Goal: Transaction & Acquisition: Purchase product/service

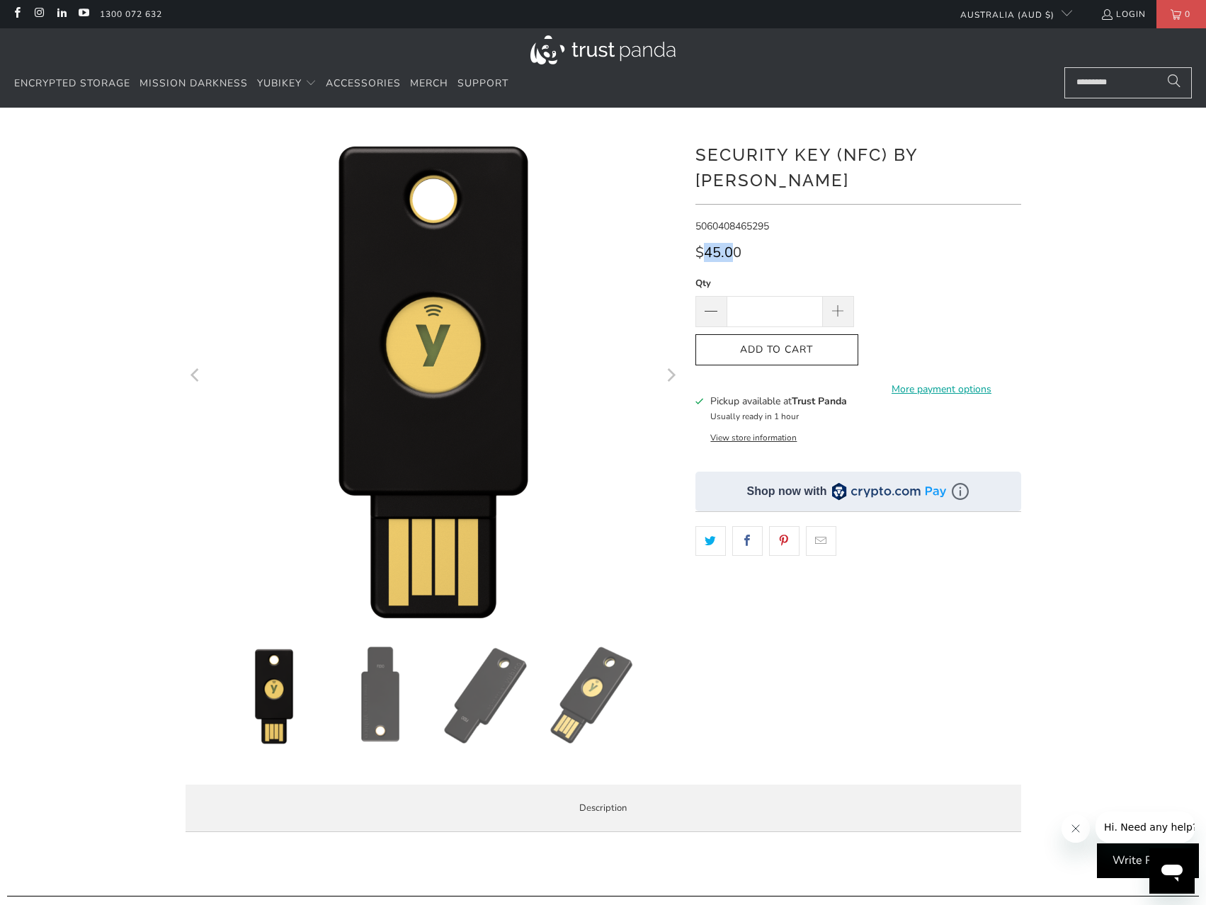
drag, startPoint x: 703, startPoint y: 222, endPoint x: 734, endPoint y: 231, distance: 31.6
click at [734, 243] on span "$45.00" at bounding box center [719, 252] width 46 height 19
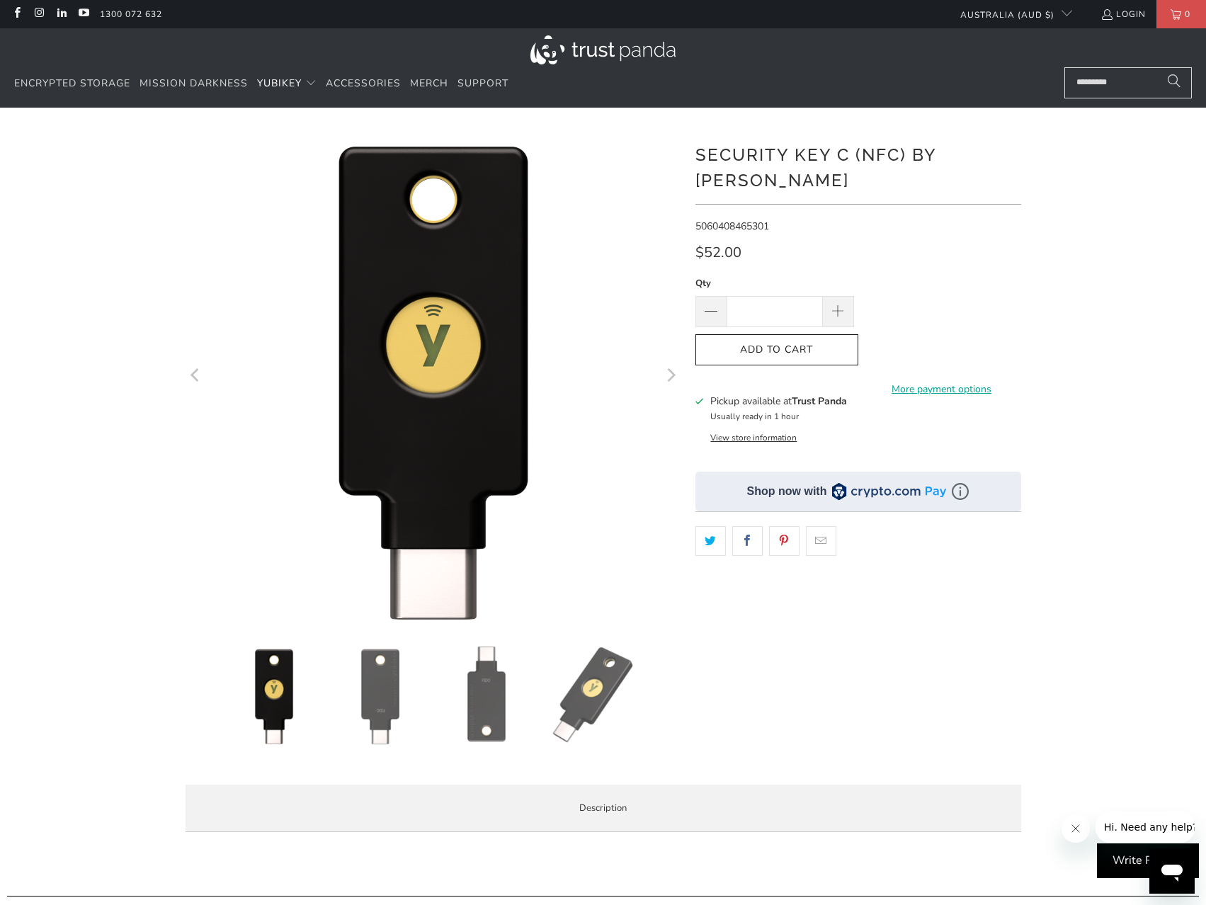
click at [390, 715] on img at bounding box center [380, 695] width 99 height 99
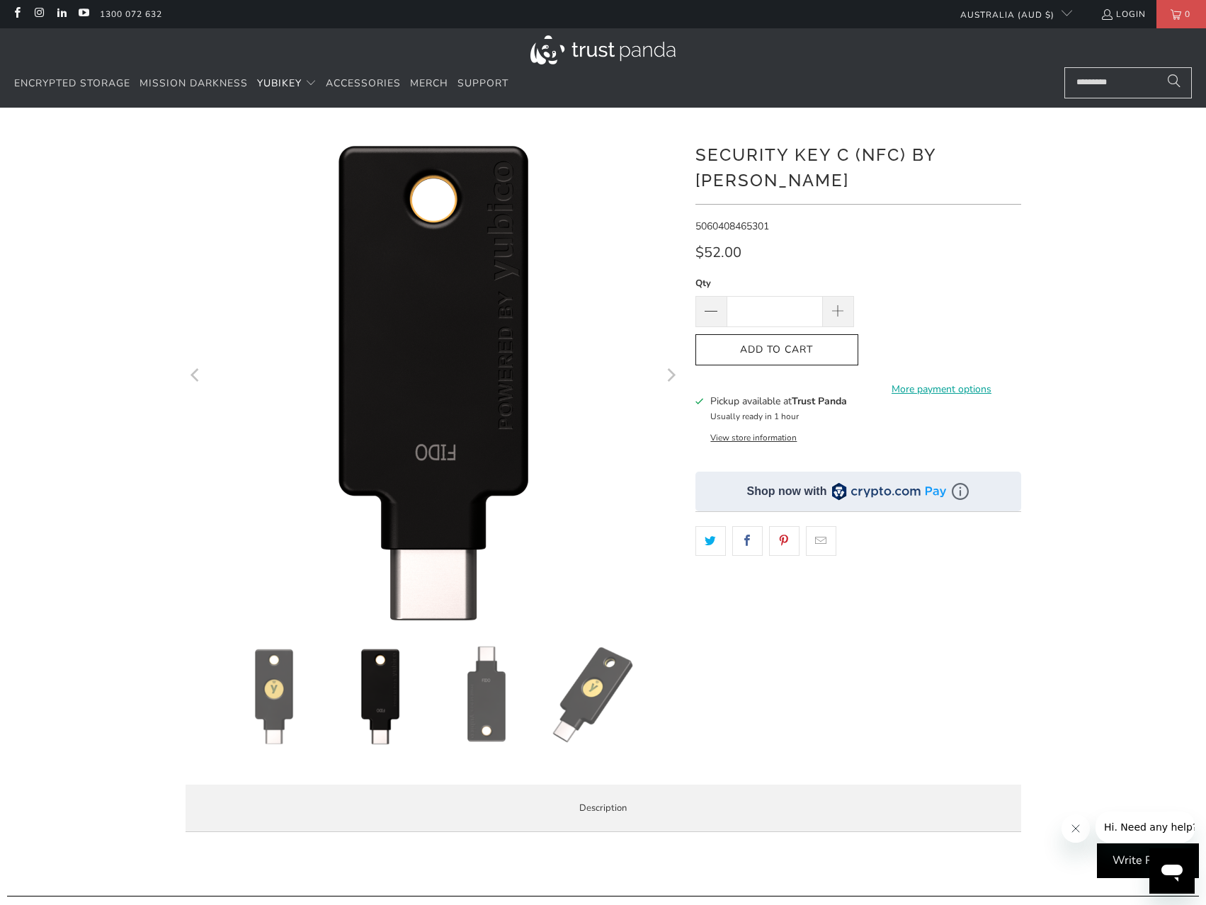
click at [486, 707] on img at bounding box center [486, 695] width 99 height 99
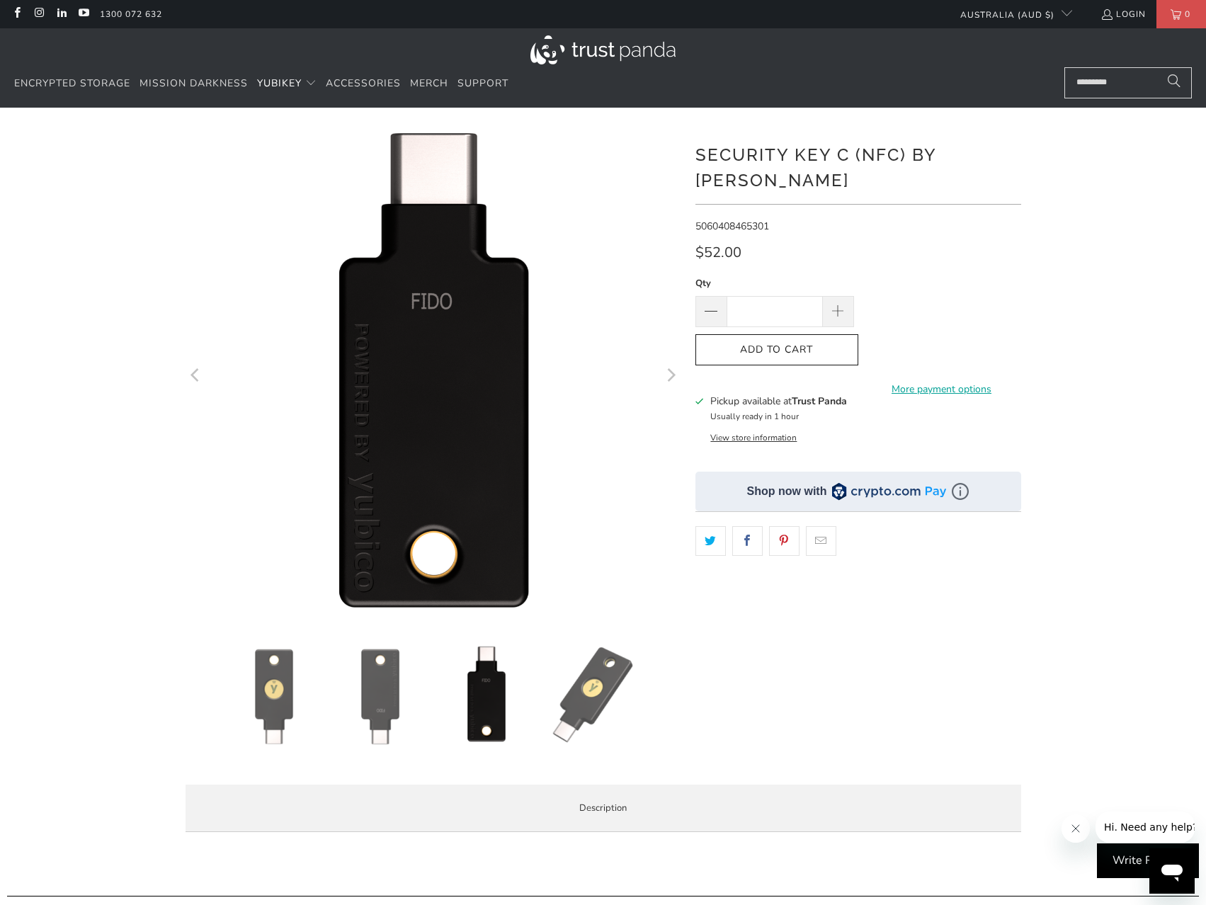
click at [579, 713] on img at bounding box center [592, 695] width 99 height 99
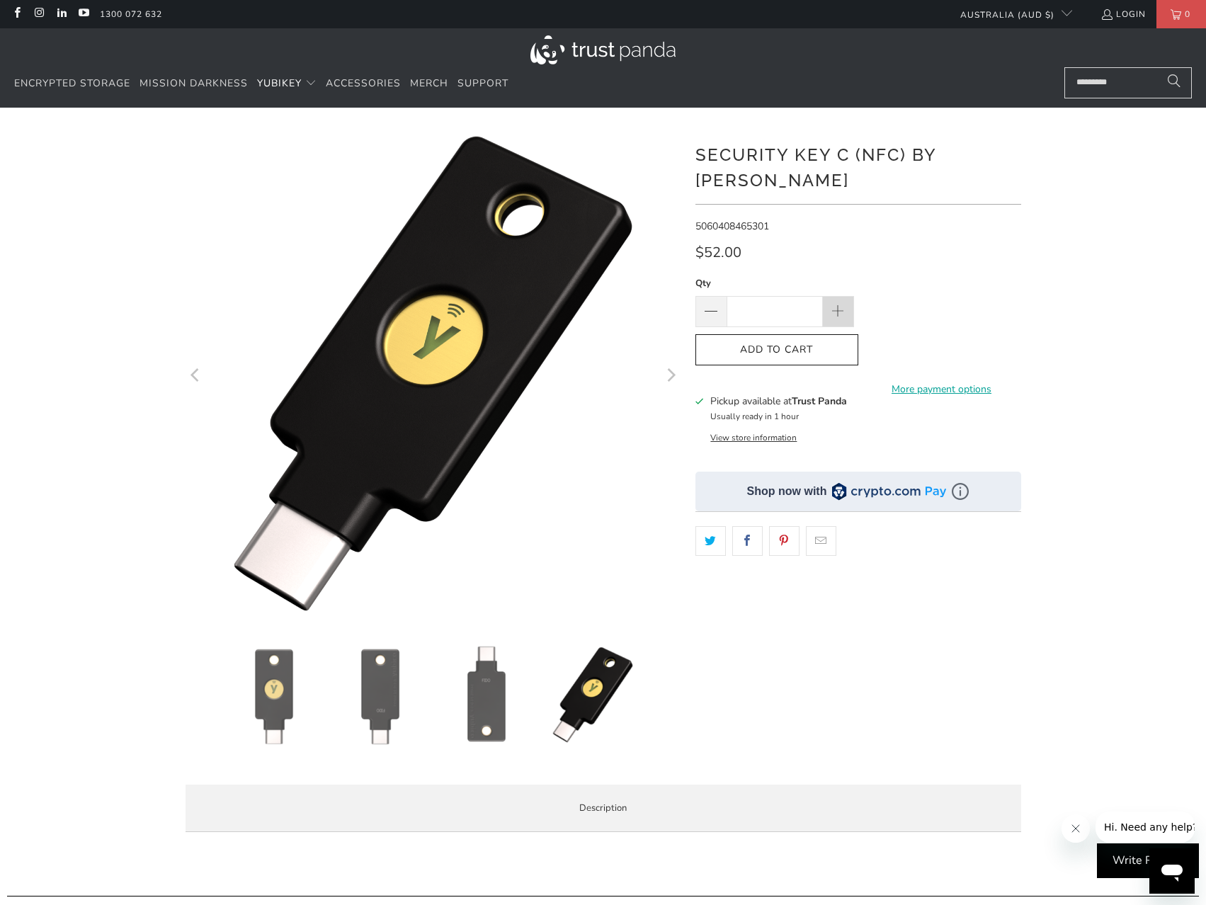
click at [840, 296] on span at bounding box center [838, 311] width 31 height 31
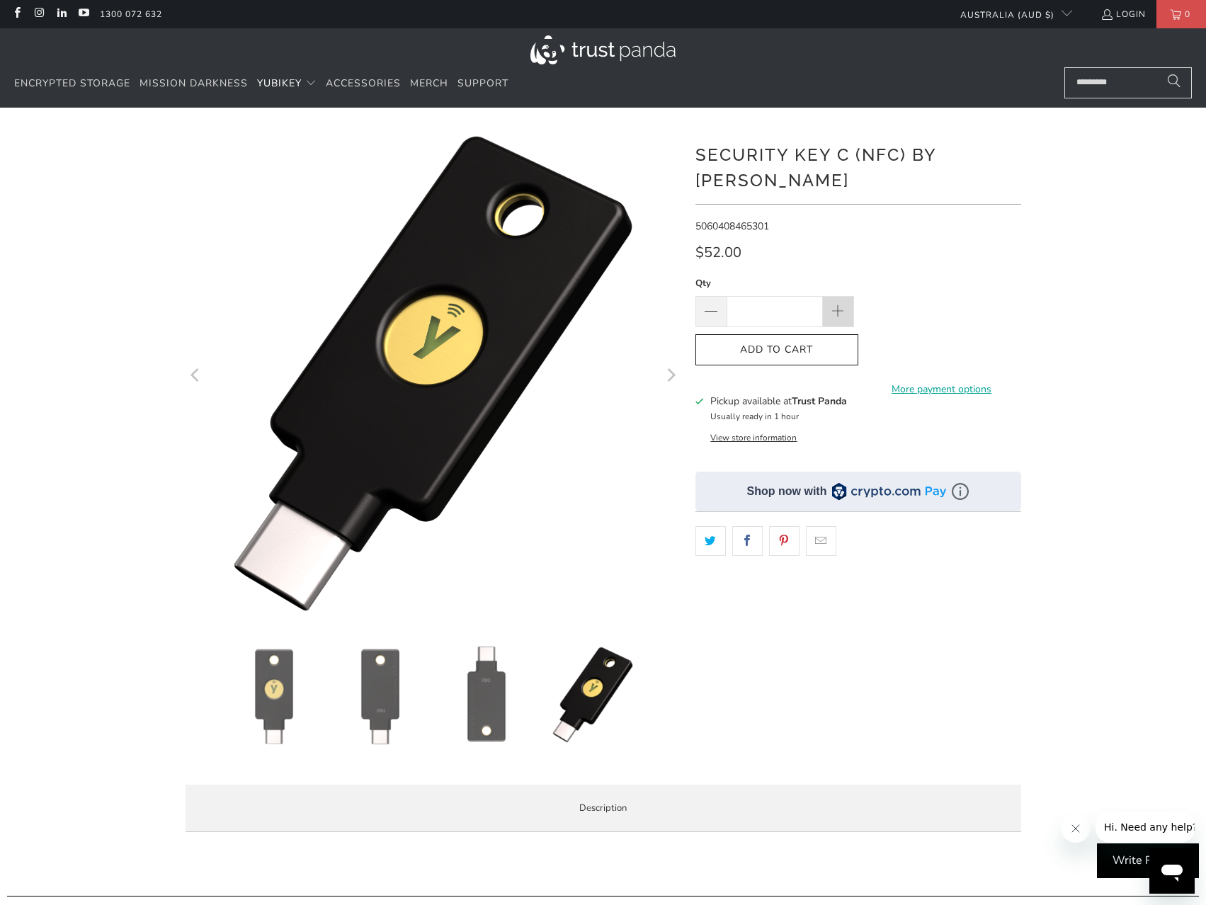
click at [840, 296] on span at bounding box center [838, 311] width 31 height 31
click at [356, 701] on img at bounding box center [380, 695] width 99 height 99
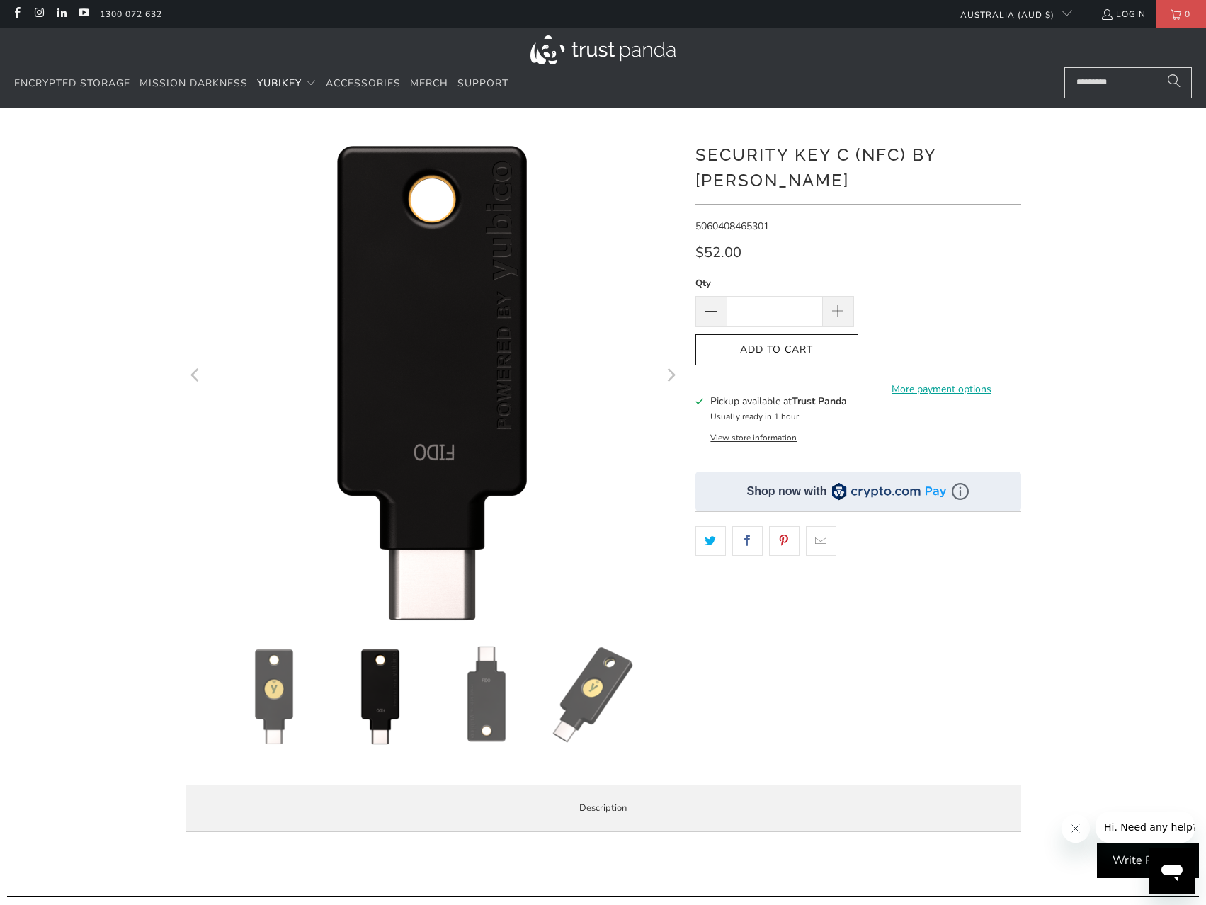
click at [232, 705] on img at bounding box center [274, 695] width 99 height 99
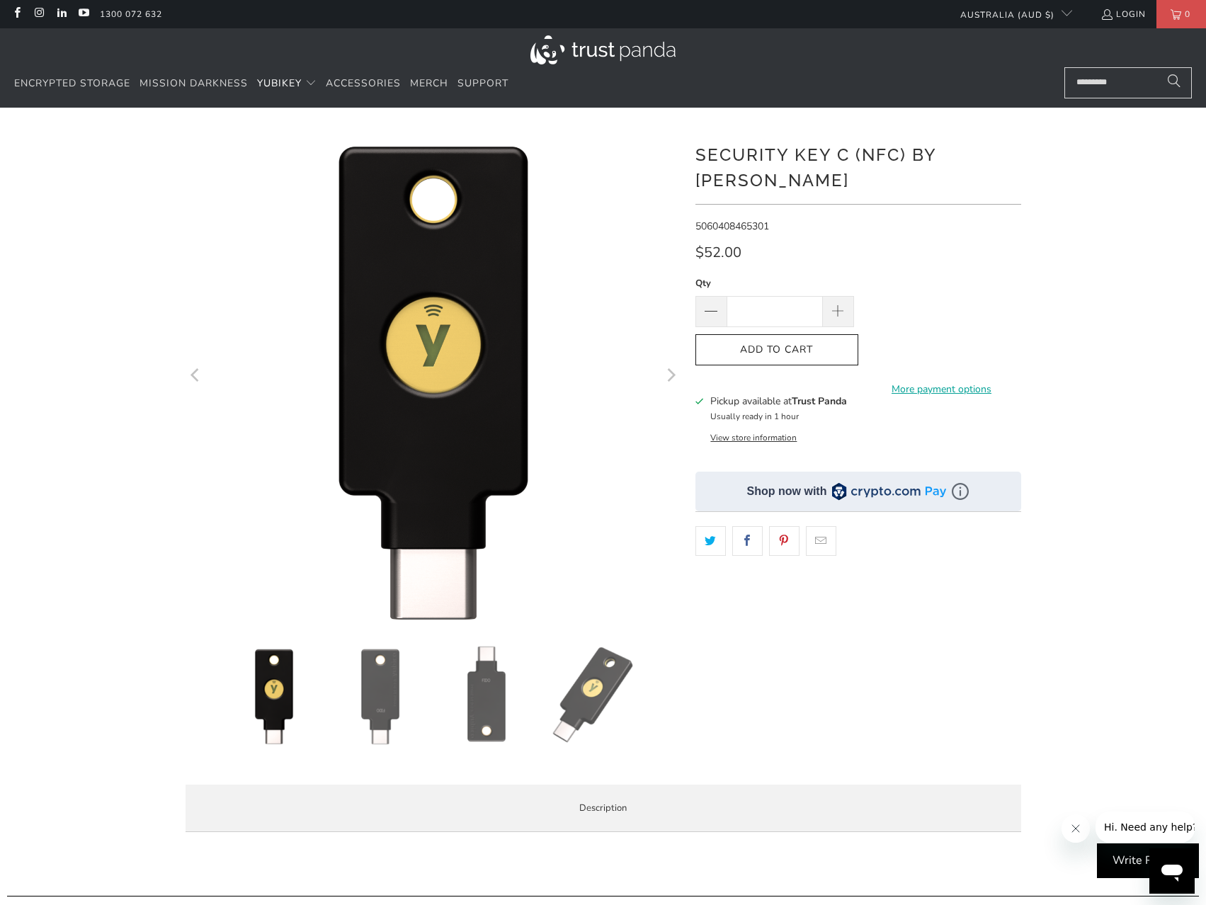
click at [394, 705] on img at bounding box center [380, 695] width 99 height 99
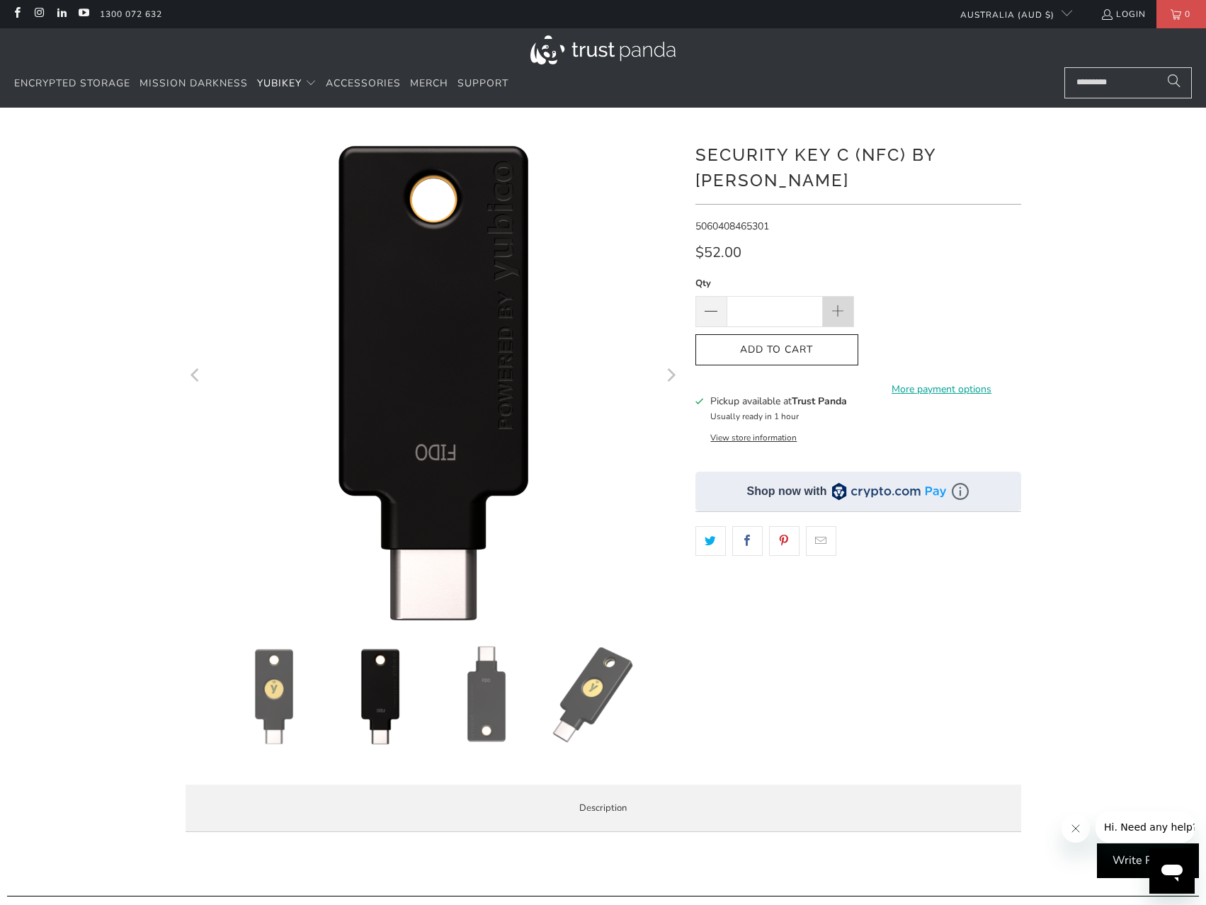
click at [832, 305] on span at bounding box center [838, 313] width 16 height 16
drag, startPoint x: 768, startPoint y: 292, endPoint x: 809, endPoint y: 290, distance: 41.1
click at [809, 296] on input "**" at bounding box center [775, 311] width 96 height 31
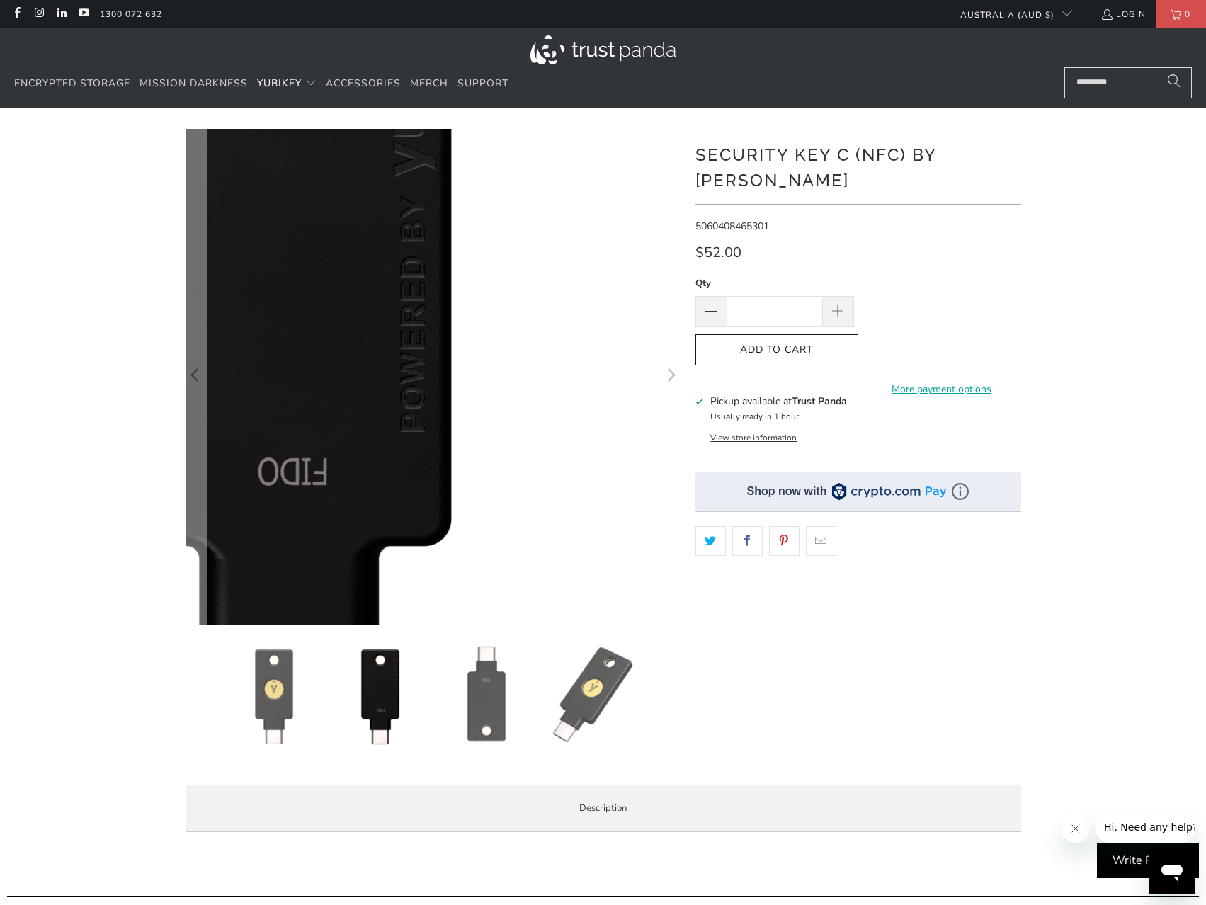
type input "***"
click at [635, 425] on img at bounding box center [289, 342] width 850 height 850
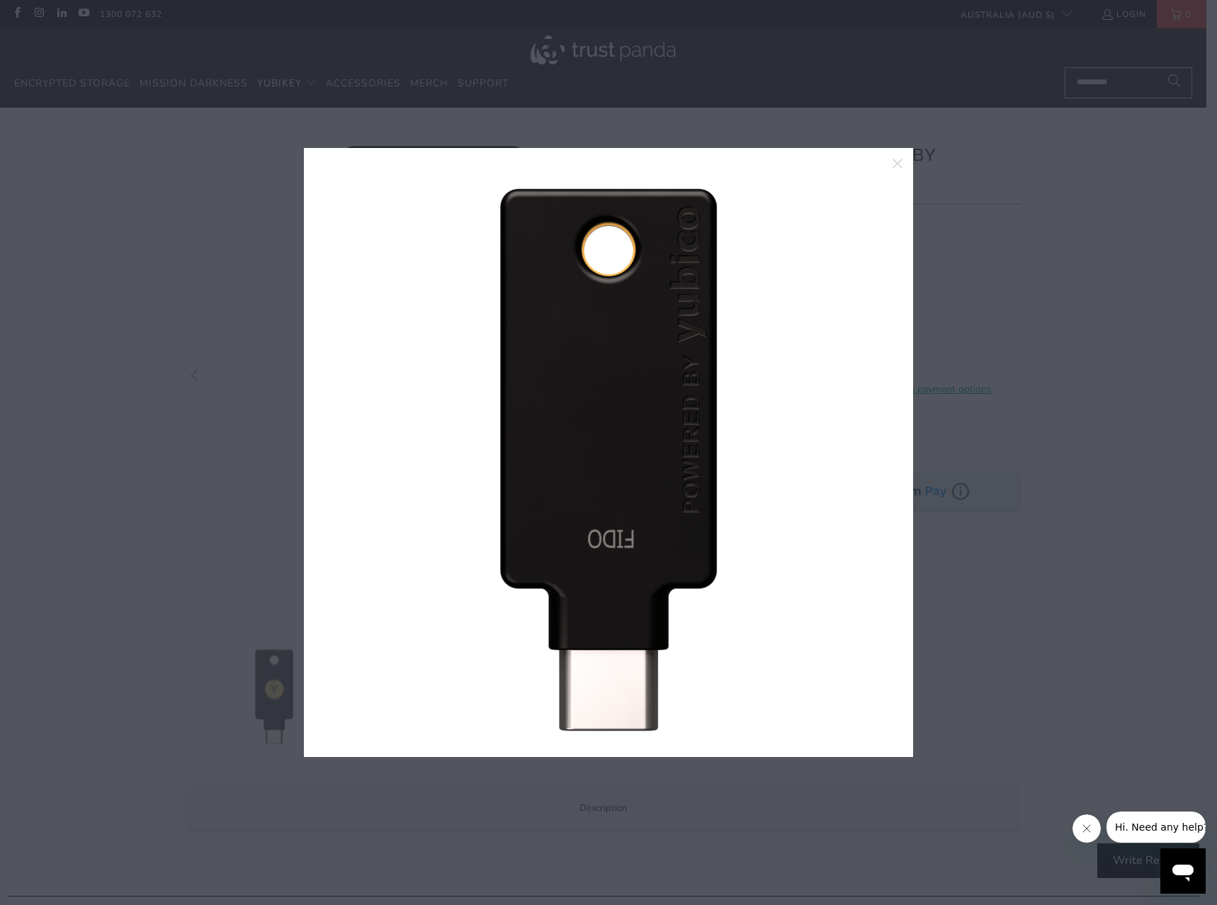
click at [1029, 688] on div at bounding box center [608, 452] width 1217 height 905
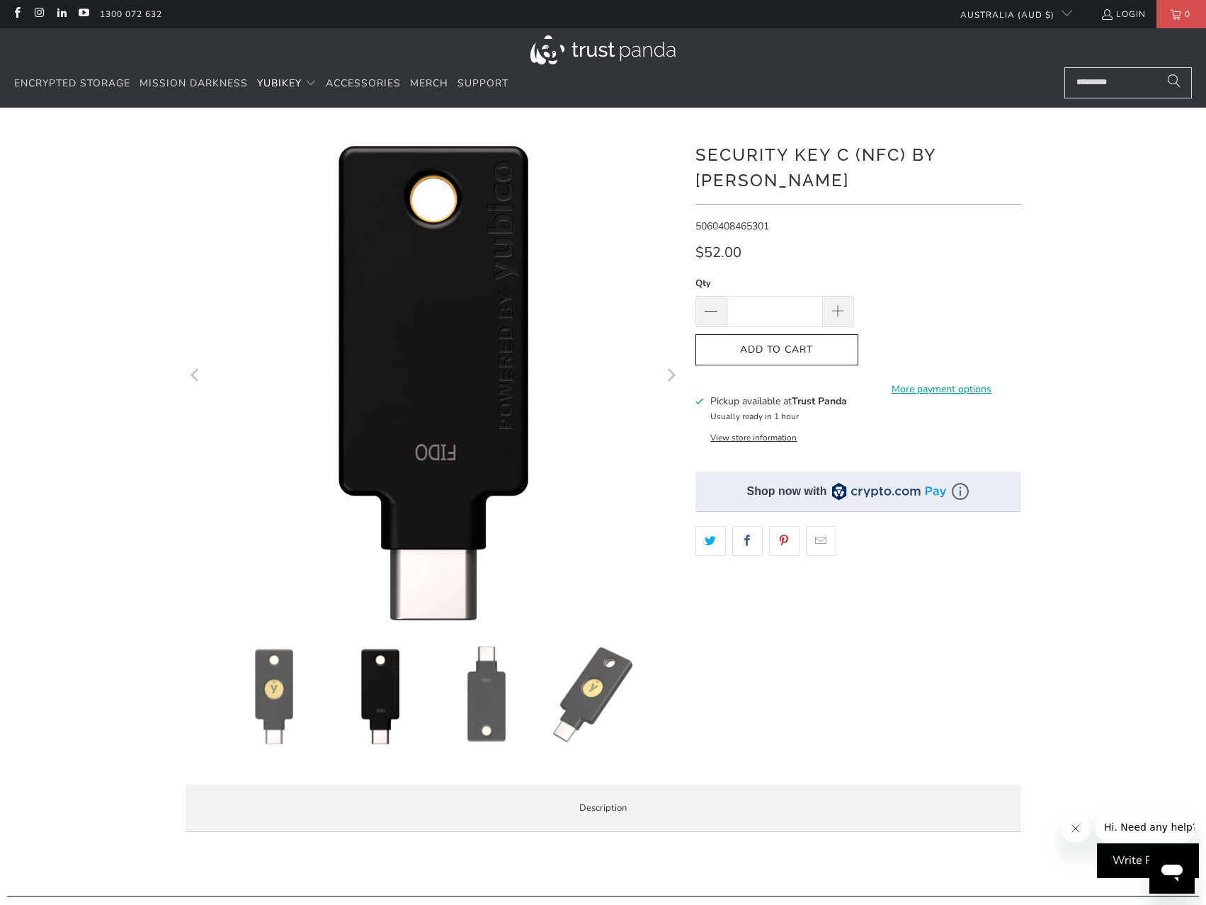
click at [891, 245] on div "**********" at bounding box center [859, 451] width 326 height 645
click at [470, 705] on img at bounding box center [486, 695] width 99 height 99
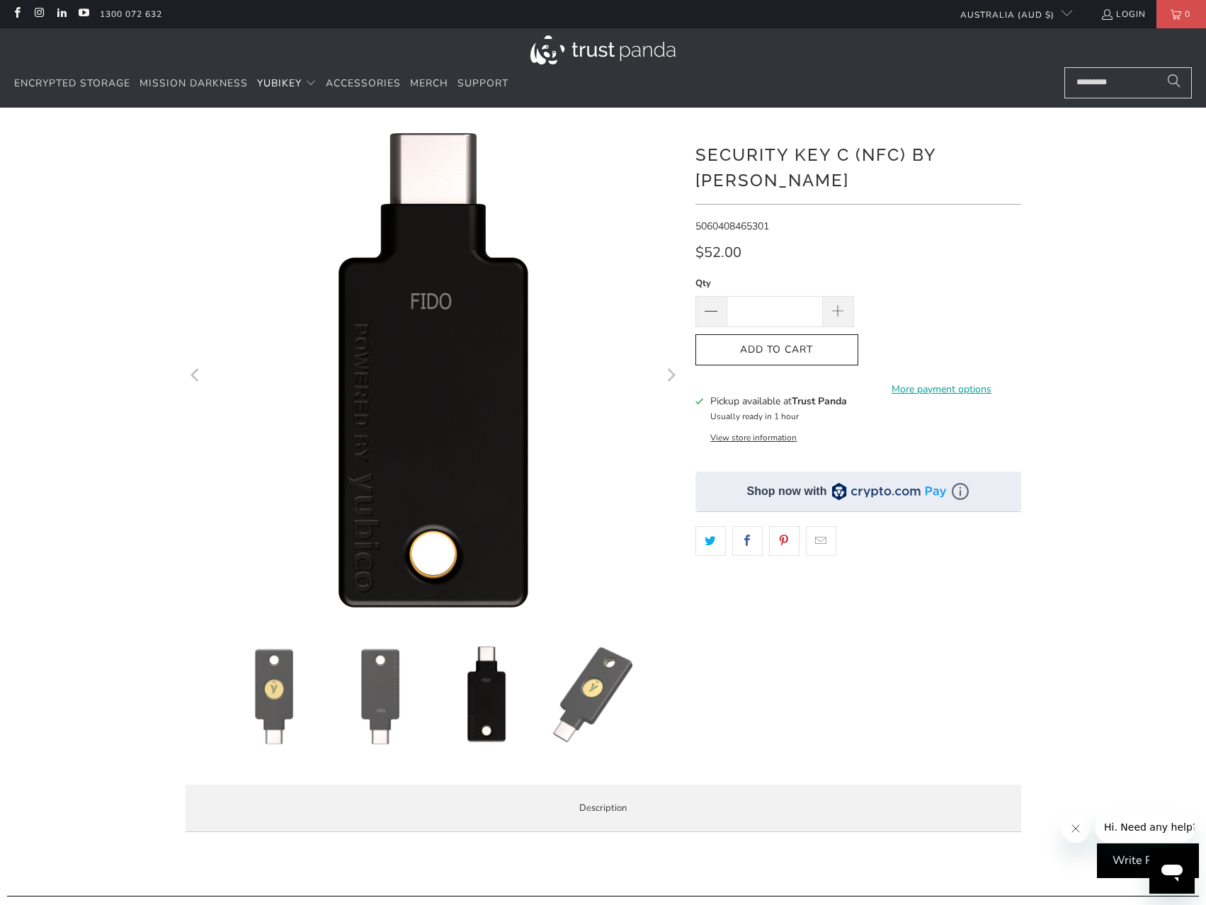
click at [392, 708] on img at bounding box center [380, 695] width 99 height 99
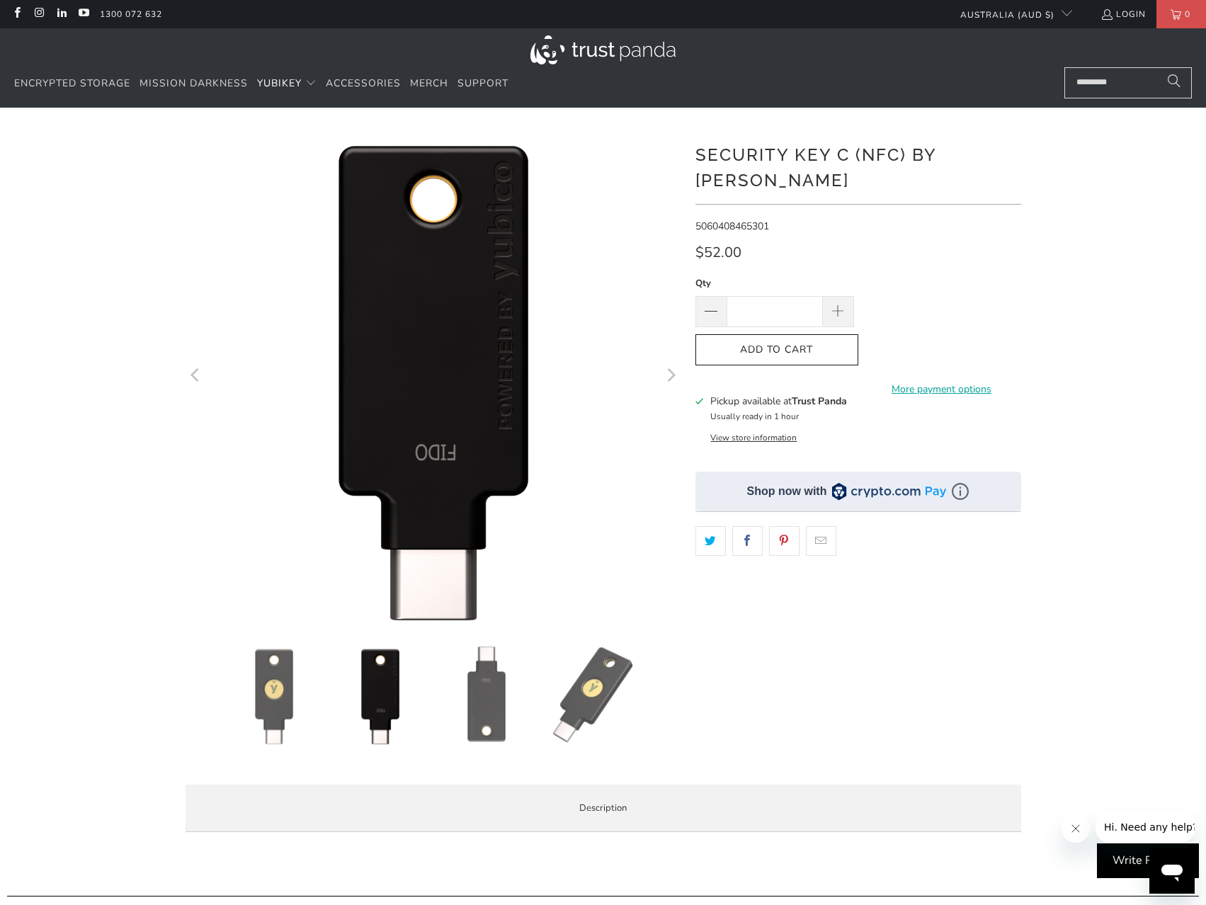
click at [567, 730] on img at bounding box center [592, 695] width 99 height 99
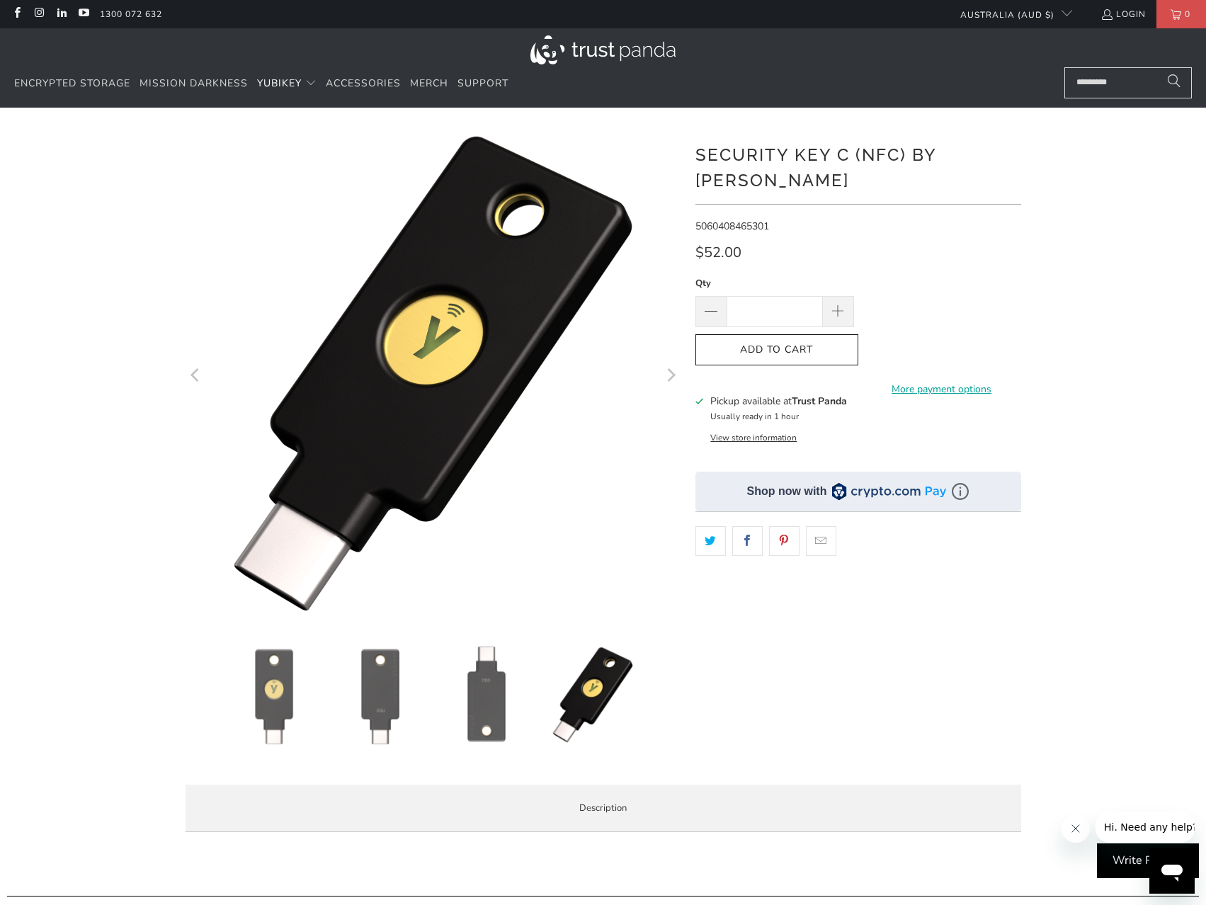
click at [265, 691] on img at bounding box center [274, 695] width 99 height 99
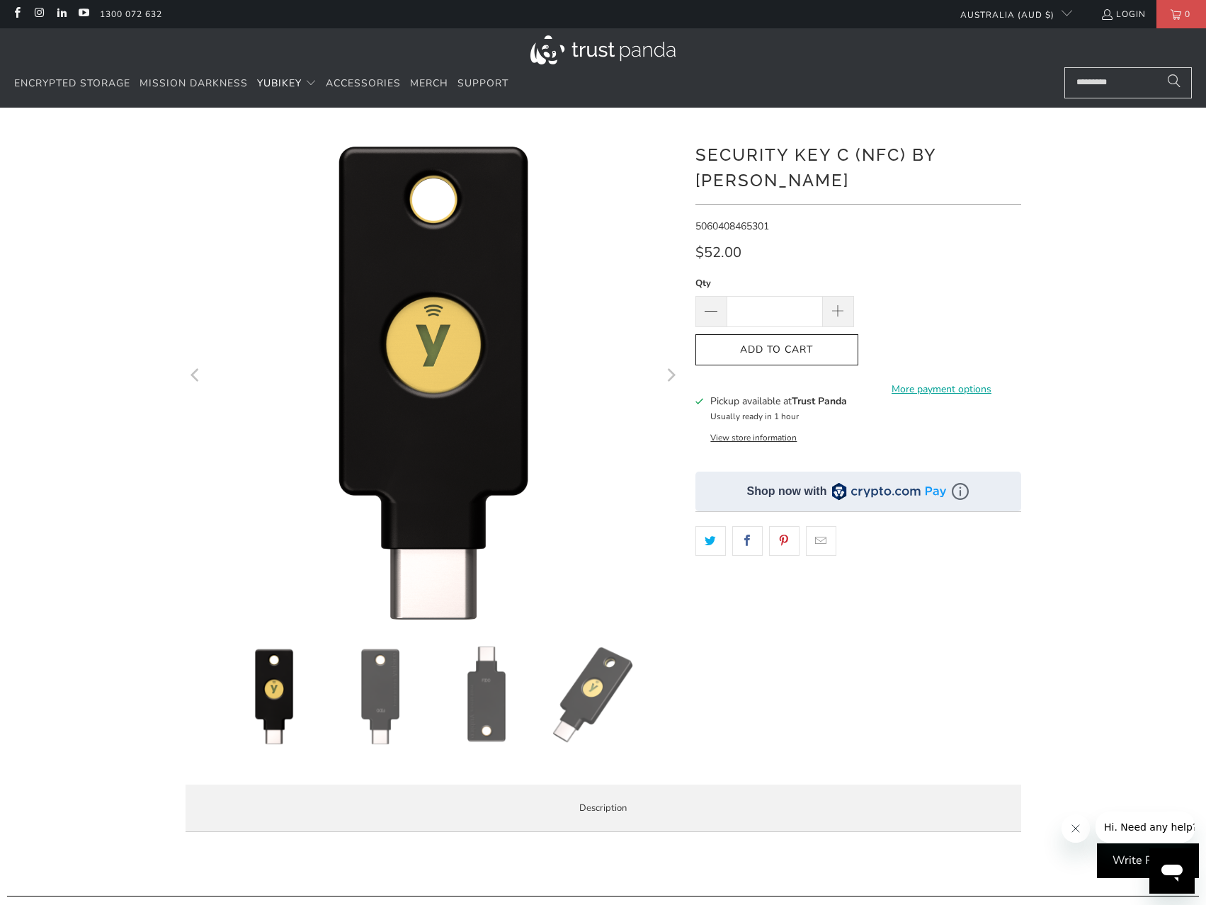
click at [363, 693] on img at bounding box center [380, 695] width 99 height 99
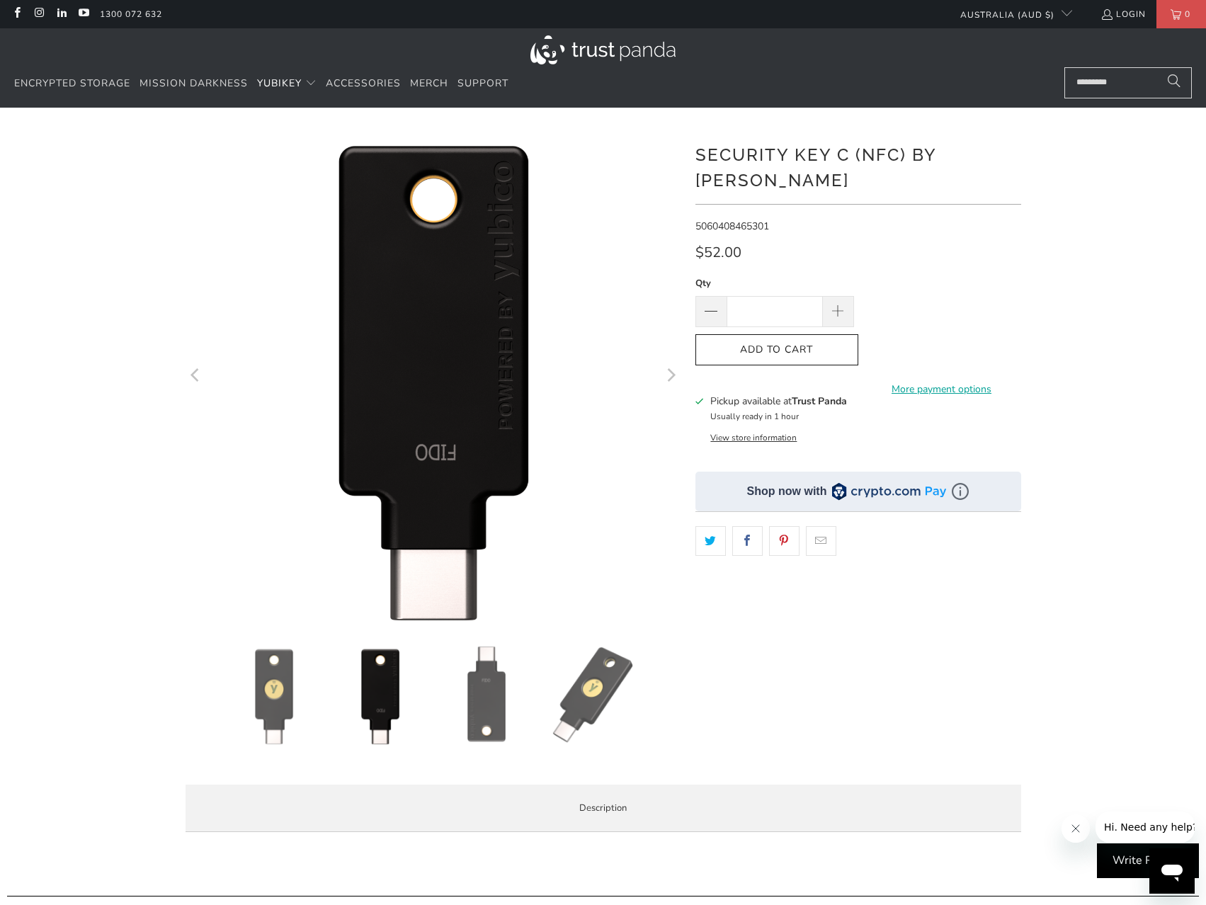
click at [492, 708] on img at bounding box center [486, 695] width 99 height 99
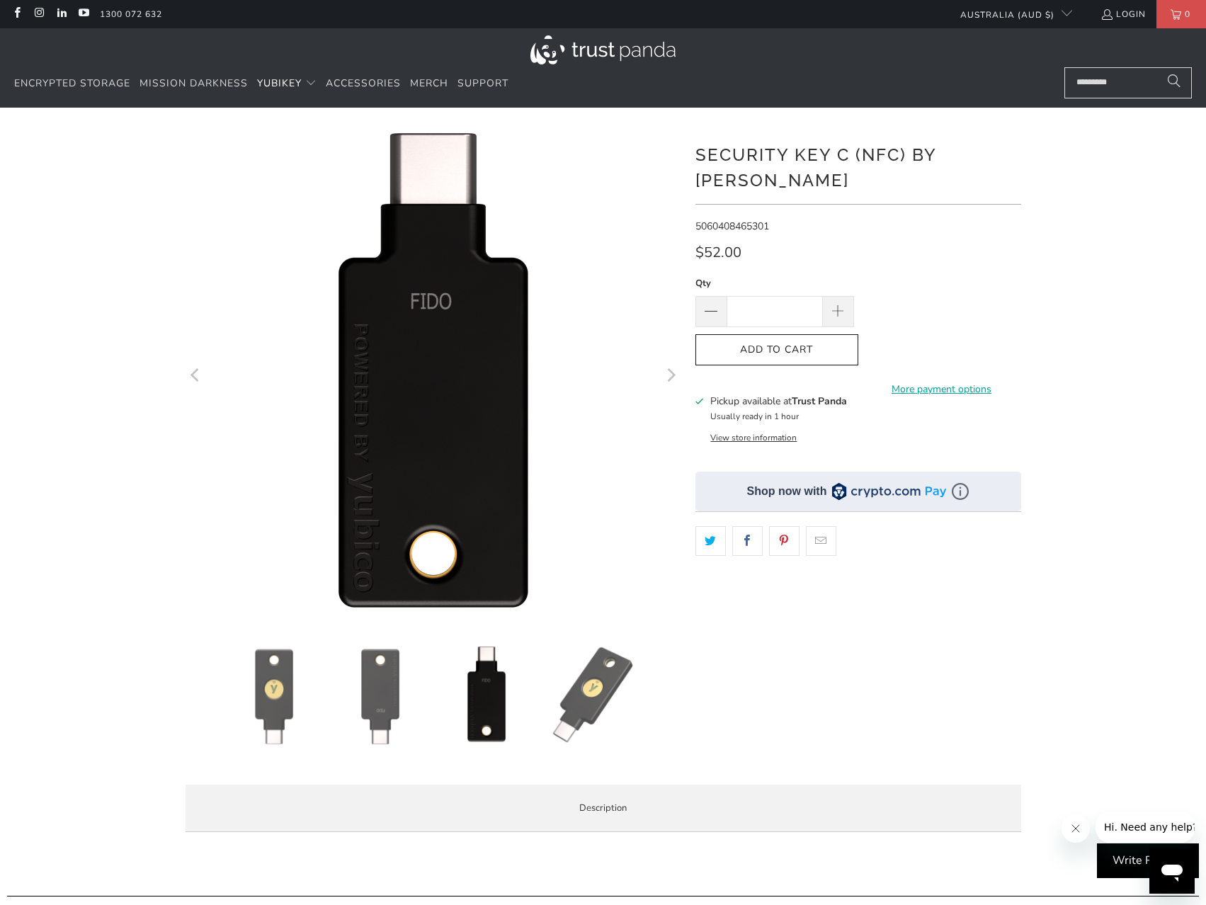
click at [570, 708] on img at bounding box center [592, 695] width 99 height 99
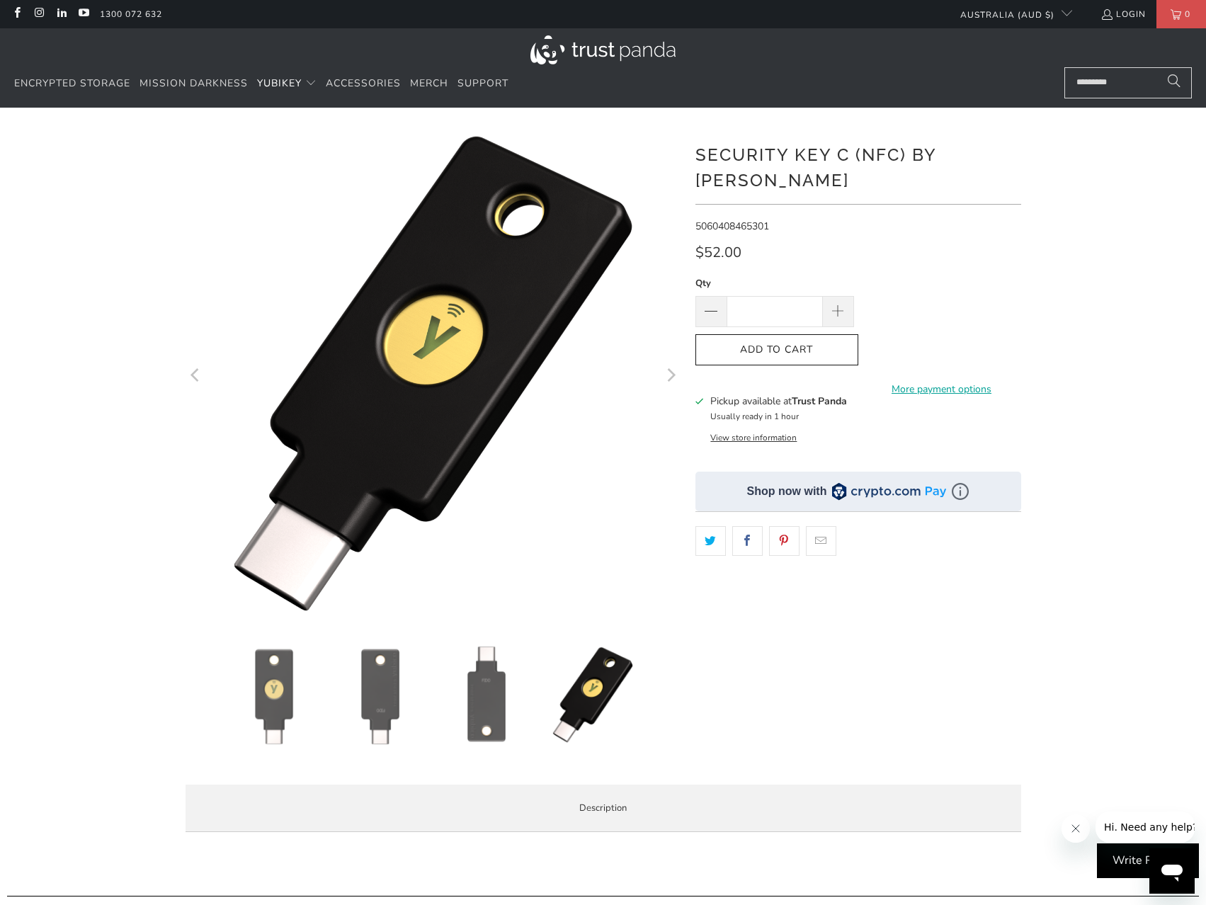
click at [264, 736] on img at bounding box center [274, 695] width 99 height 99
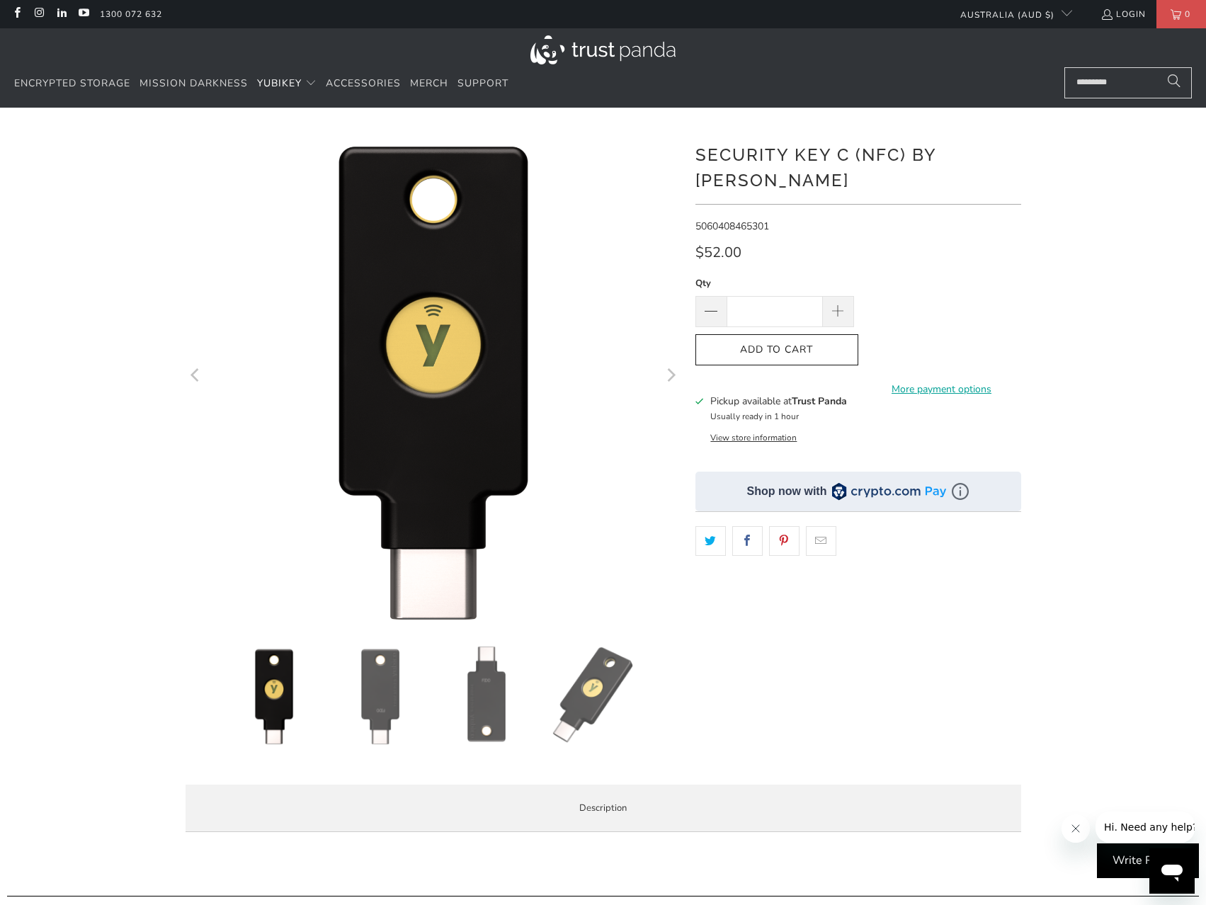
click at [376, 720] on img at bounding box center [380, 695] width 99 height 99
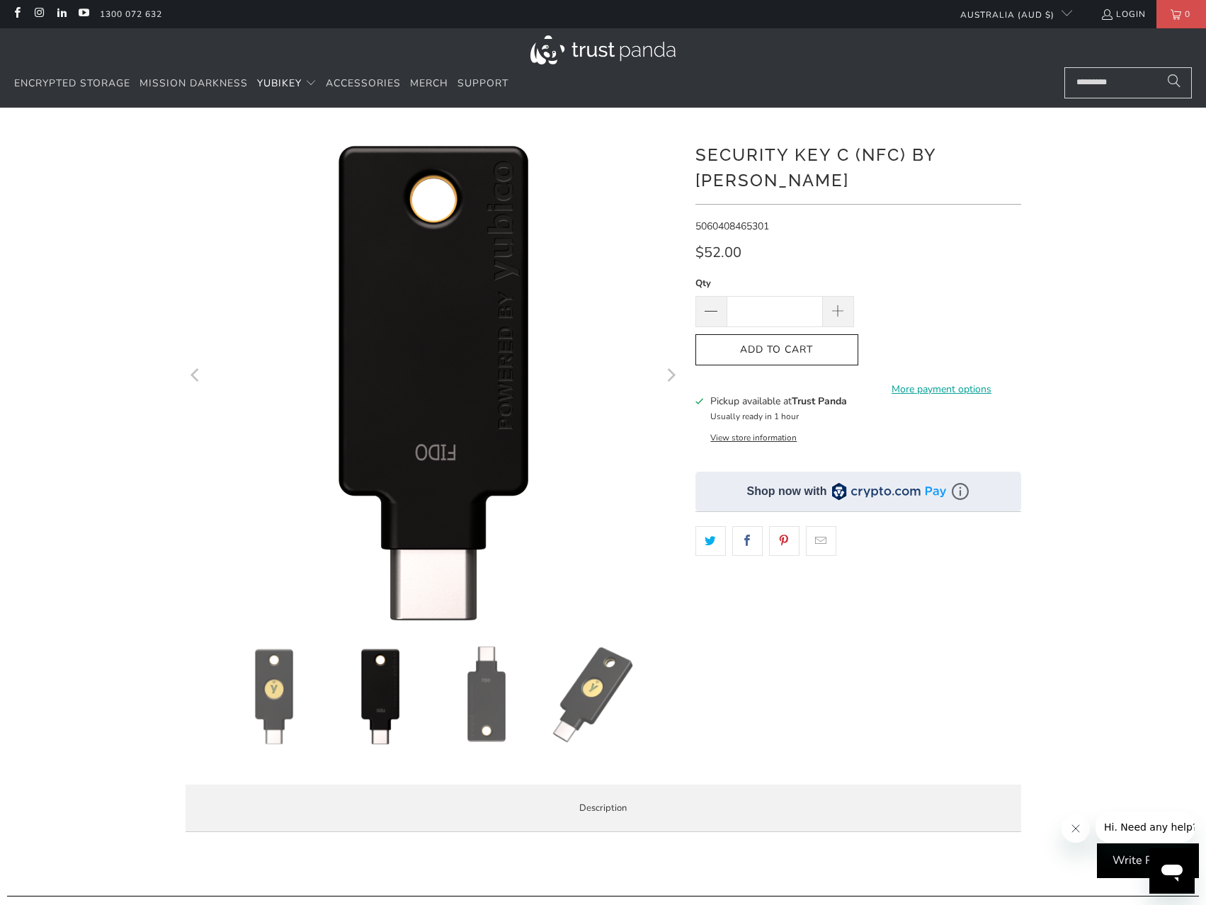
click at [370, 700] on img at bounding box center [380, 695] width 99 height 99
click at [476, 697] on img at bounding box center [486, 695] width 99 height 99
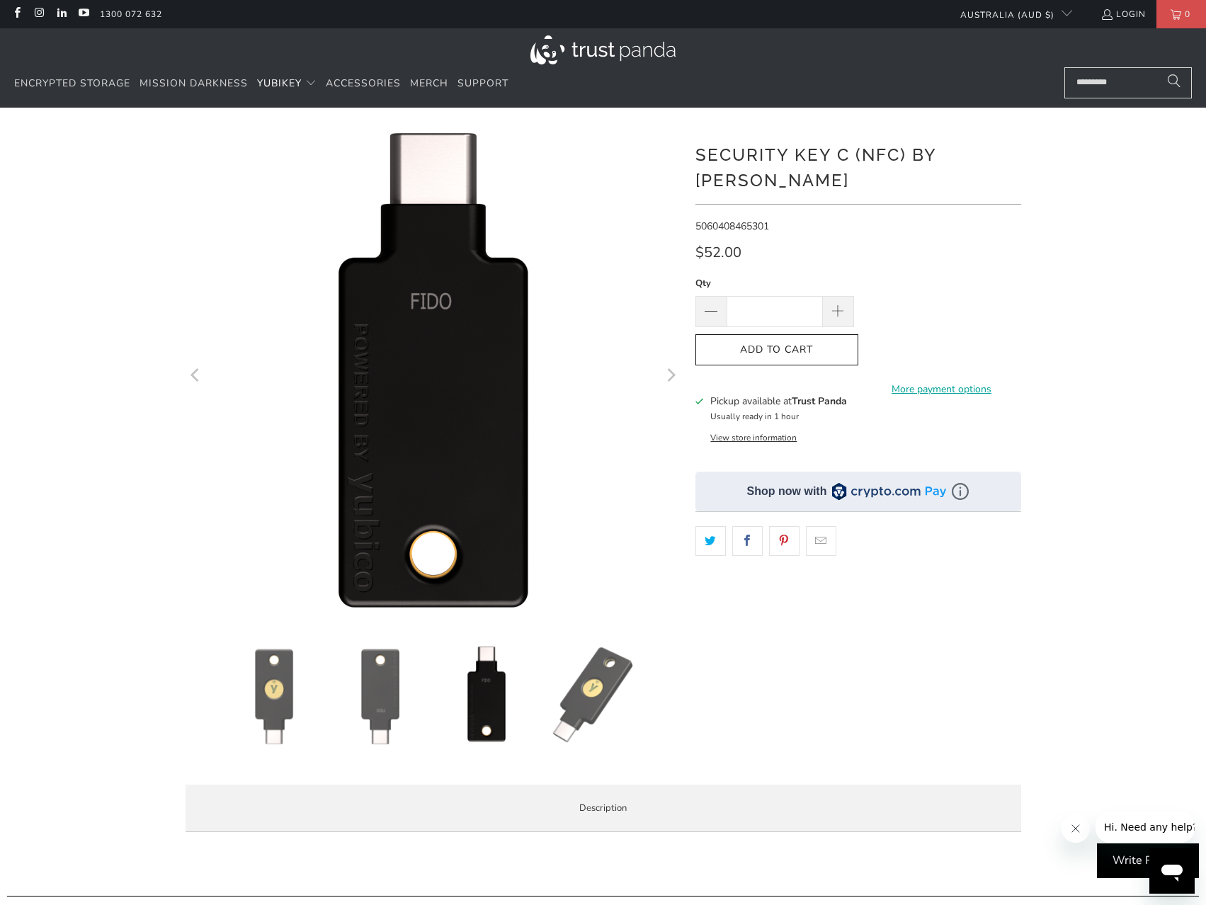
click at [562, 703] on img at bounding box center [592, 695] width 99 height 99
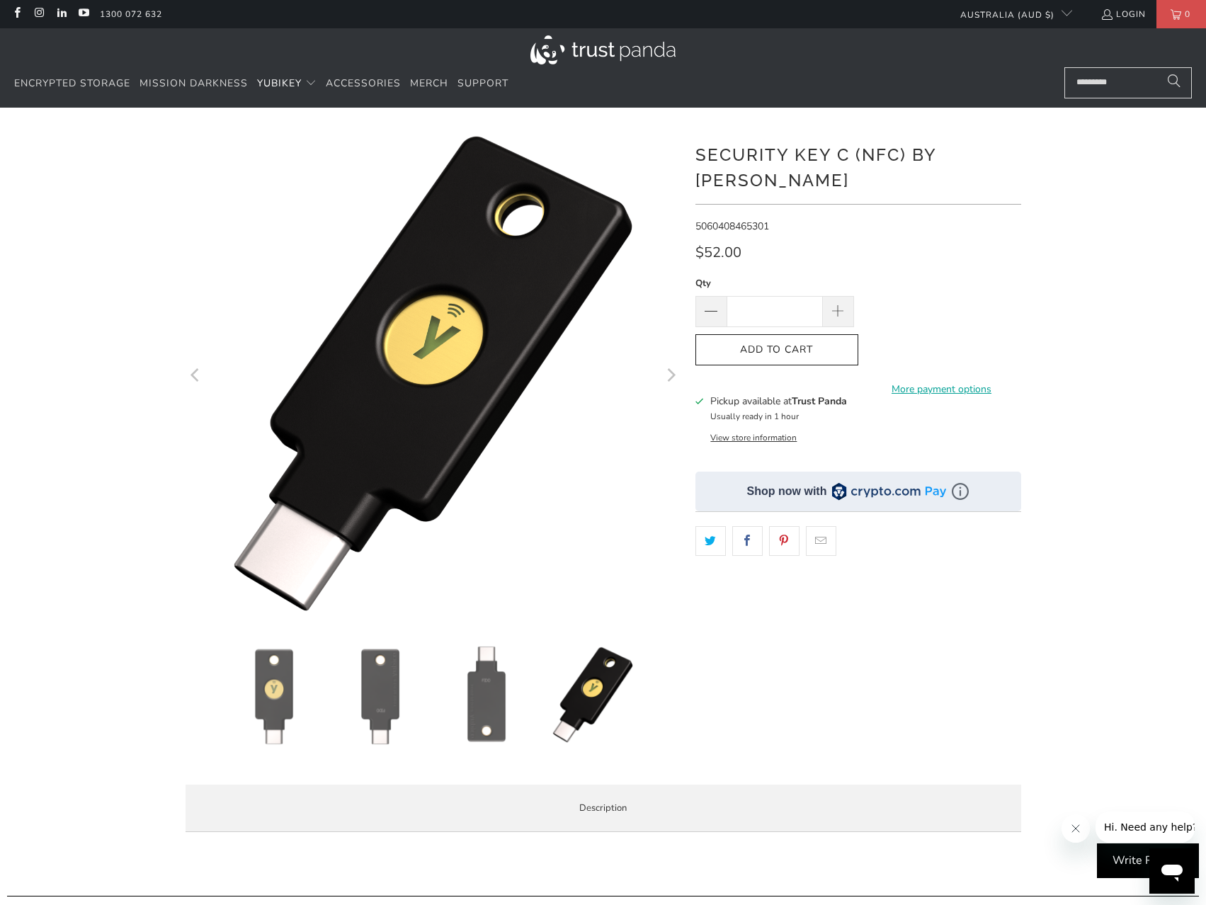
click at [252, 728] on img at bounding box center [274, 695] width 99 height 99
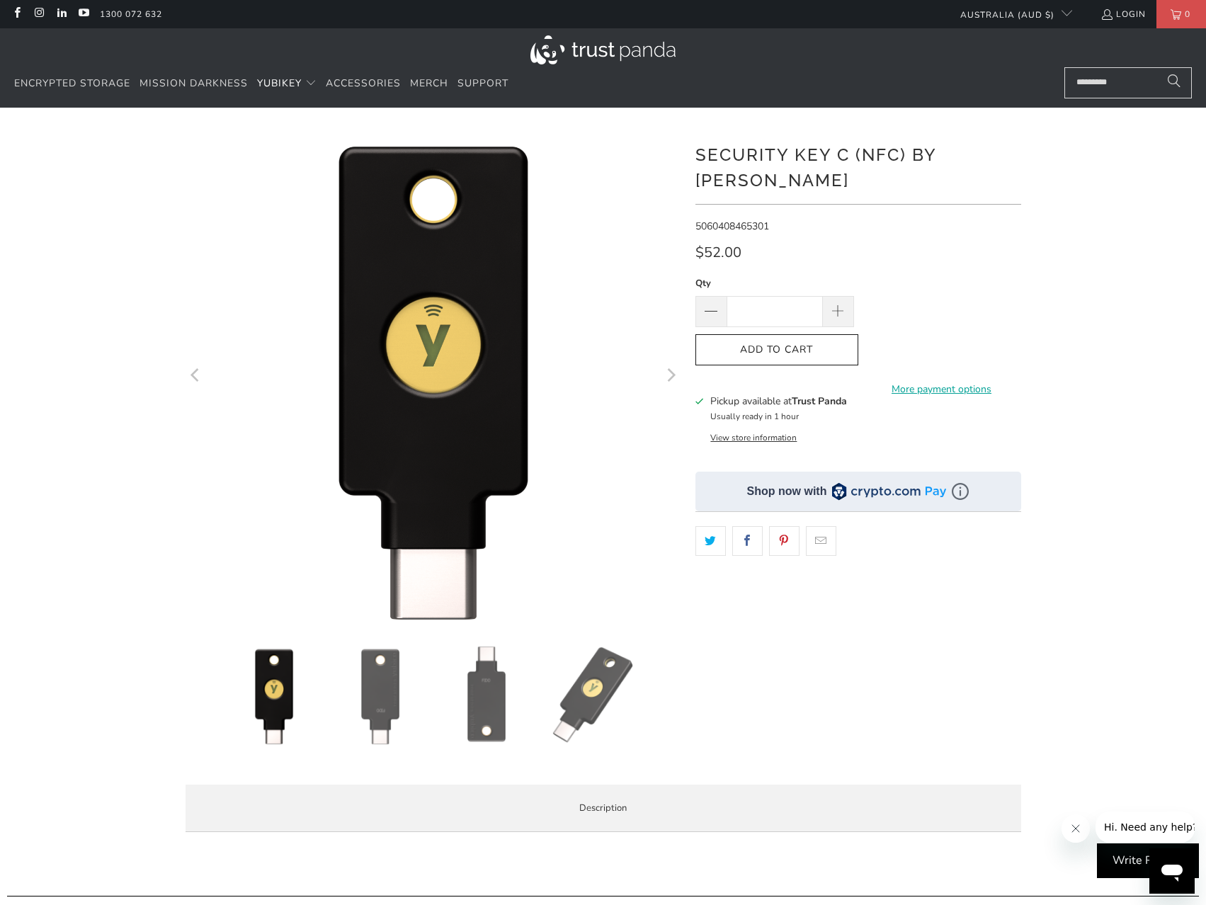
click at [465, 710] on img at bounding box center [486, 695] width 99 height 99
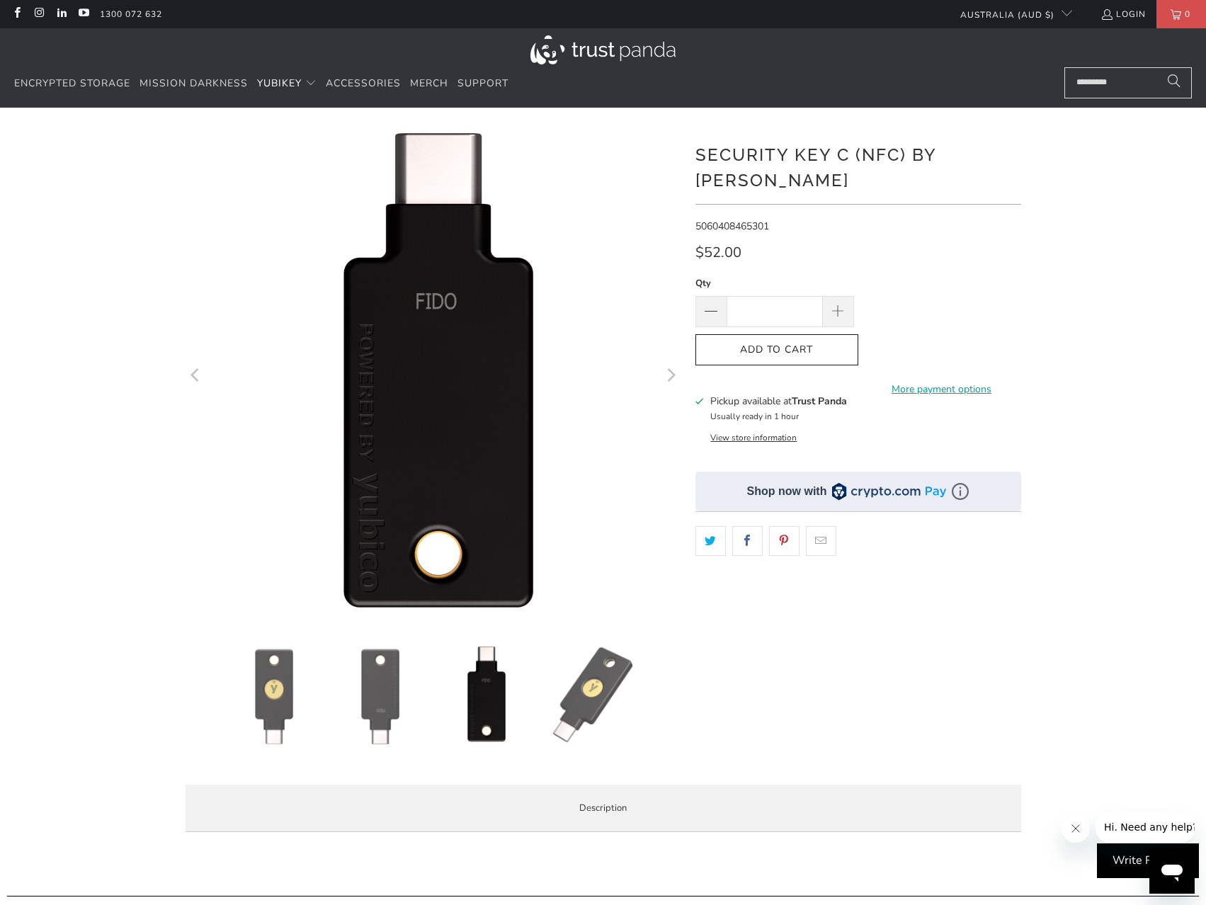
click at [598, 696] on img at bounding box center [592, 695] width 99 height 99
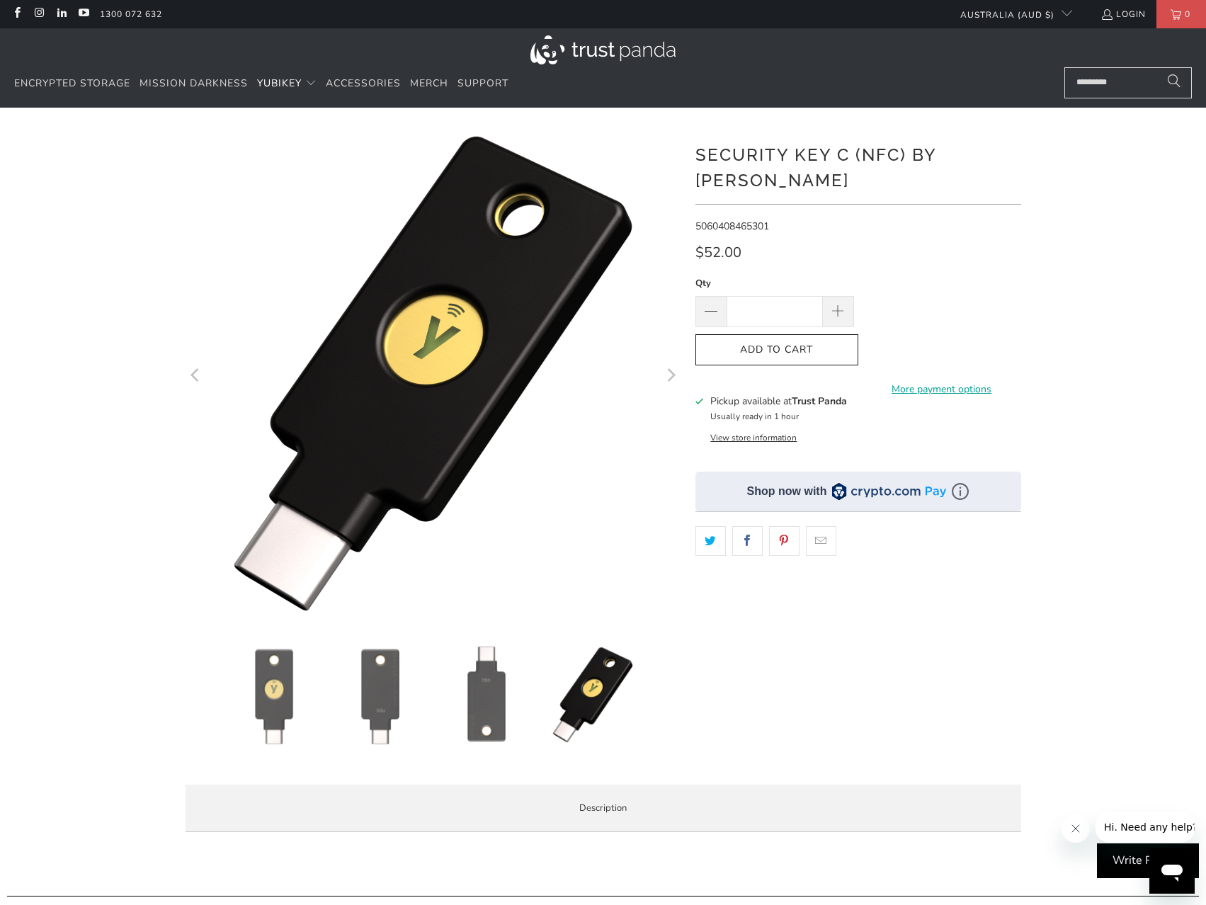
click at [281, 740] on img at bounding box center [274, 695] width 99 height 99
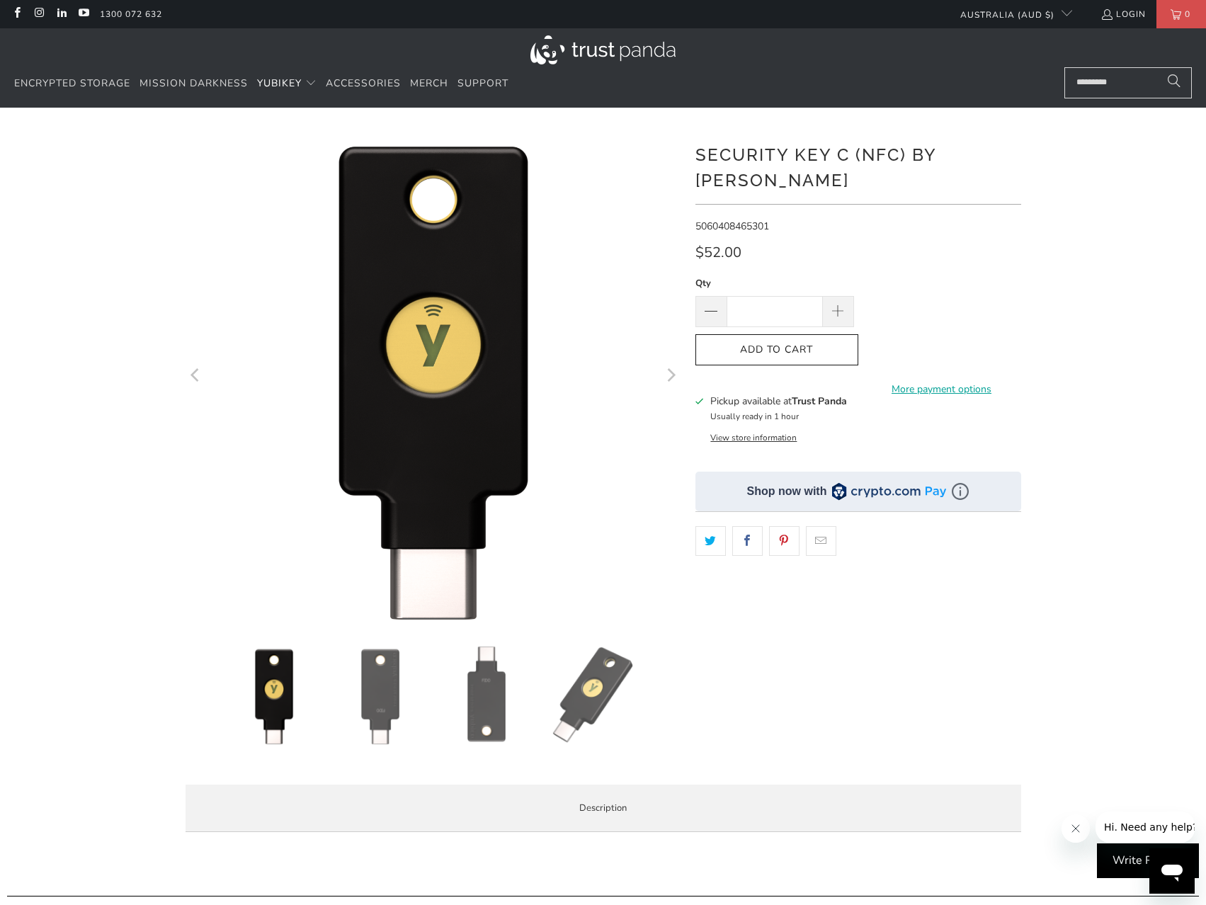
click at [349, 695] on img at bounding box center [380, 695] width 99 height 99
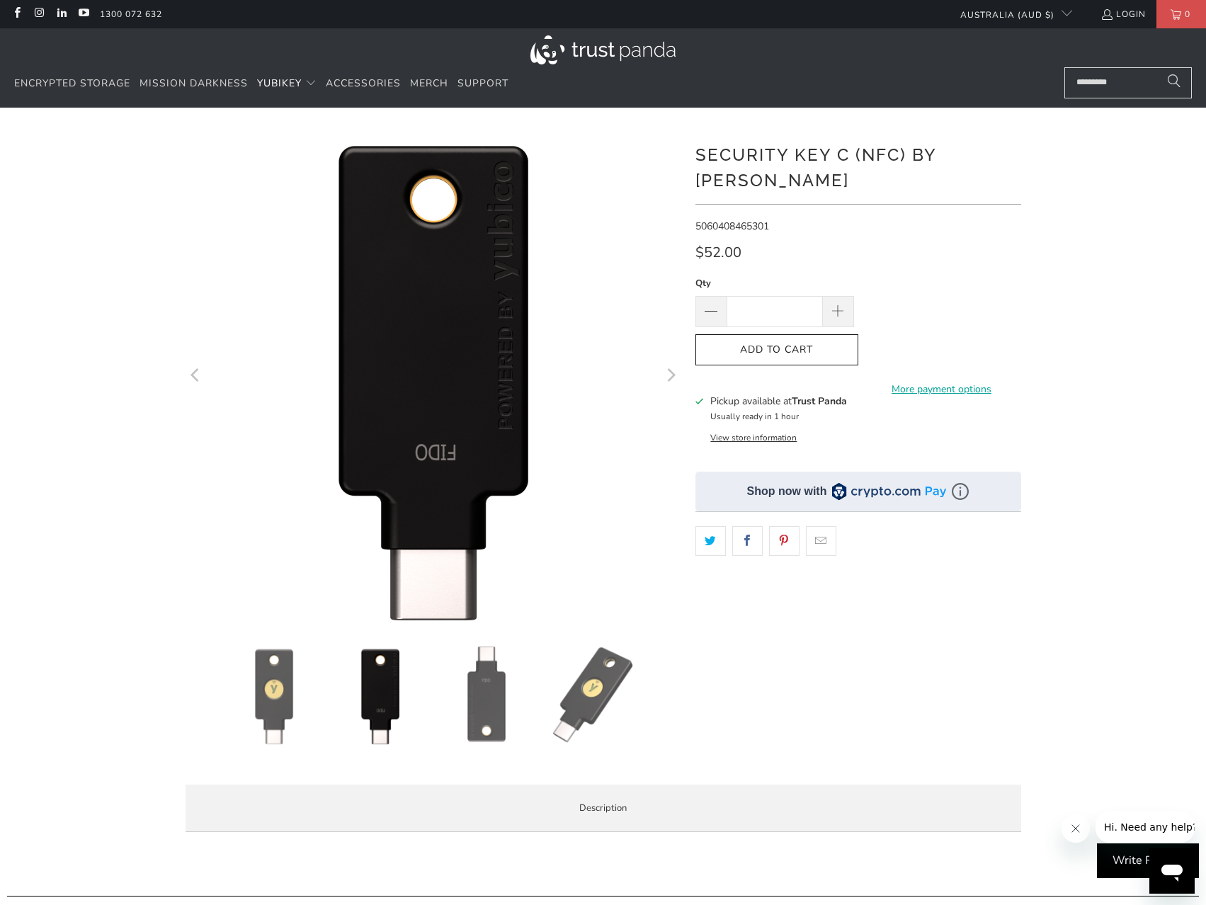
click at [496, 698] on img at bounding box center [486, 695] width 99 height 99
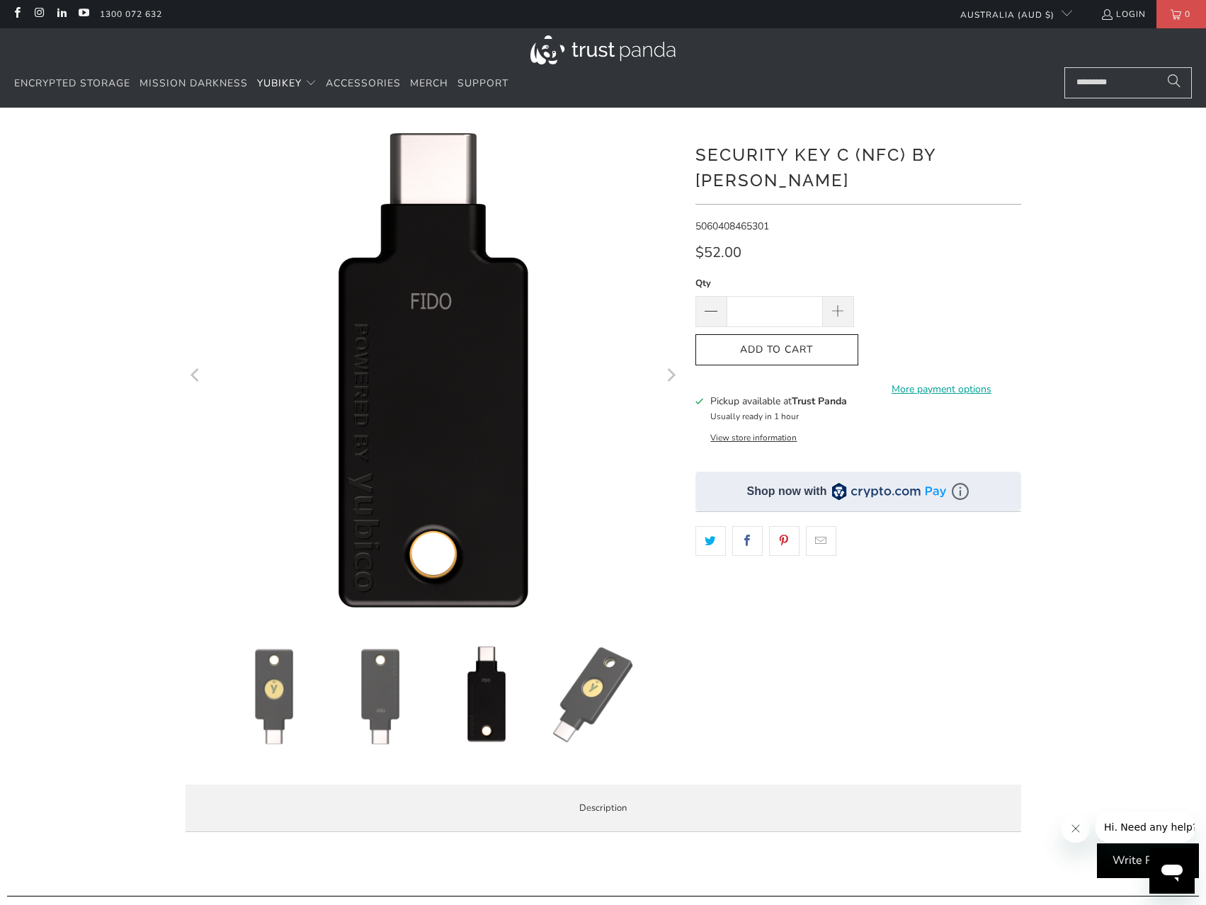
click at [561, 696] on img at bounding box center [592, 695] width 99 height 99
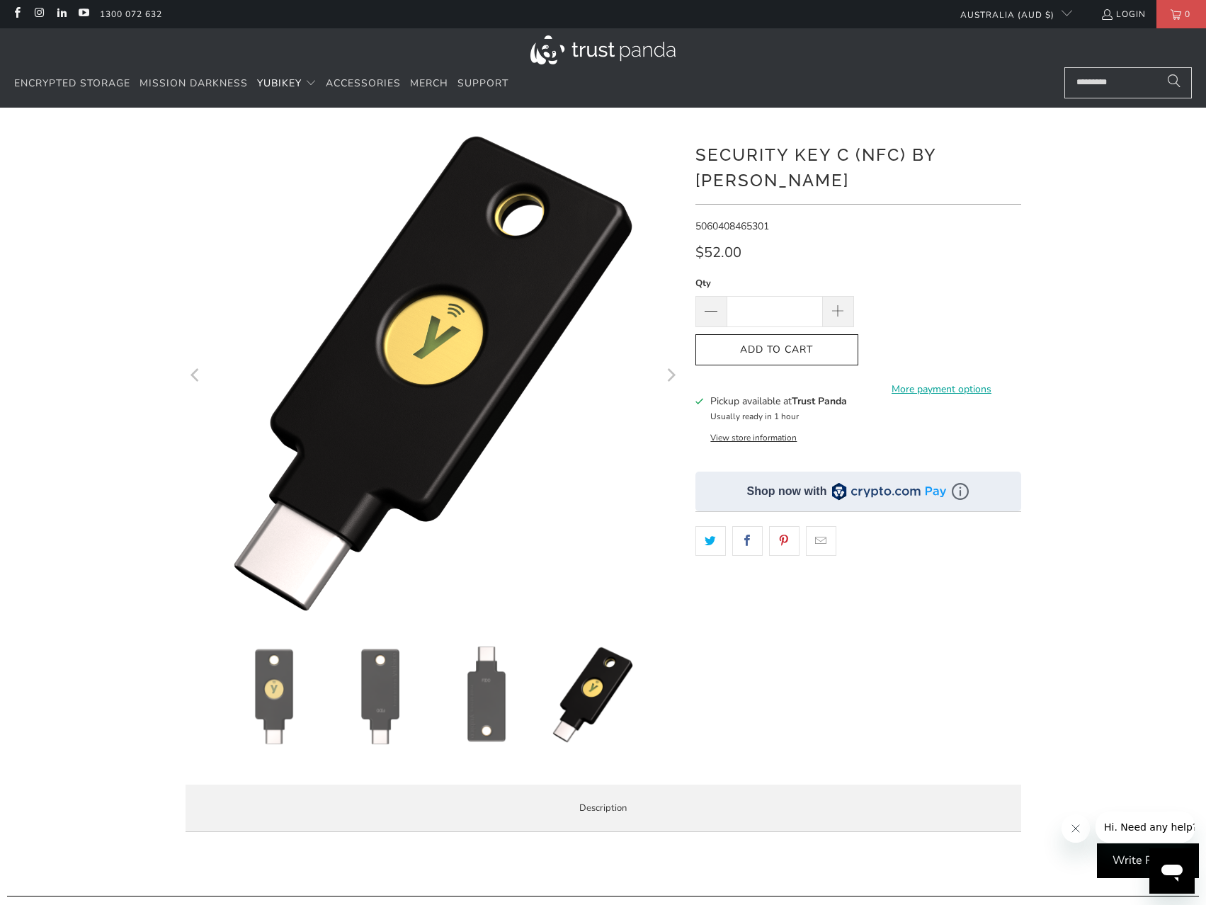
click at [482, 690] on img at bounding box center [486, 695] width 99 height 99
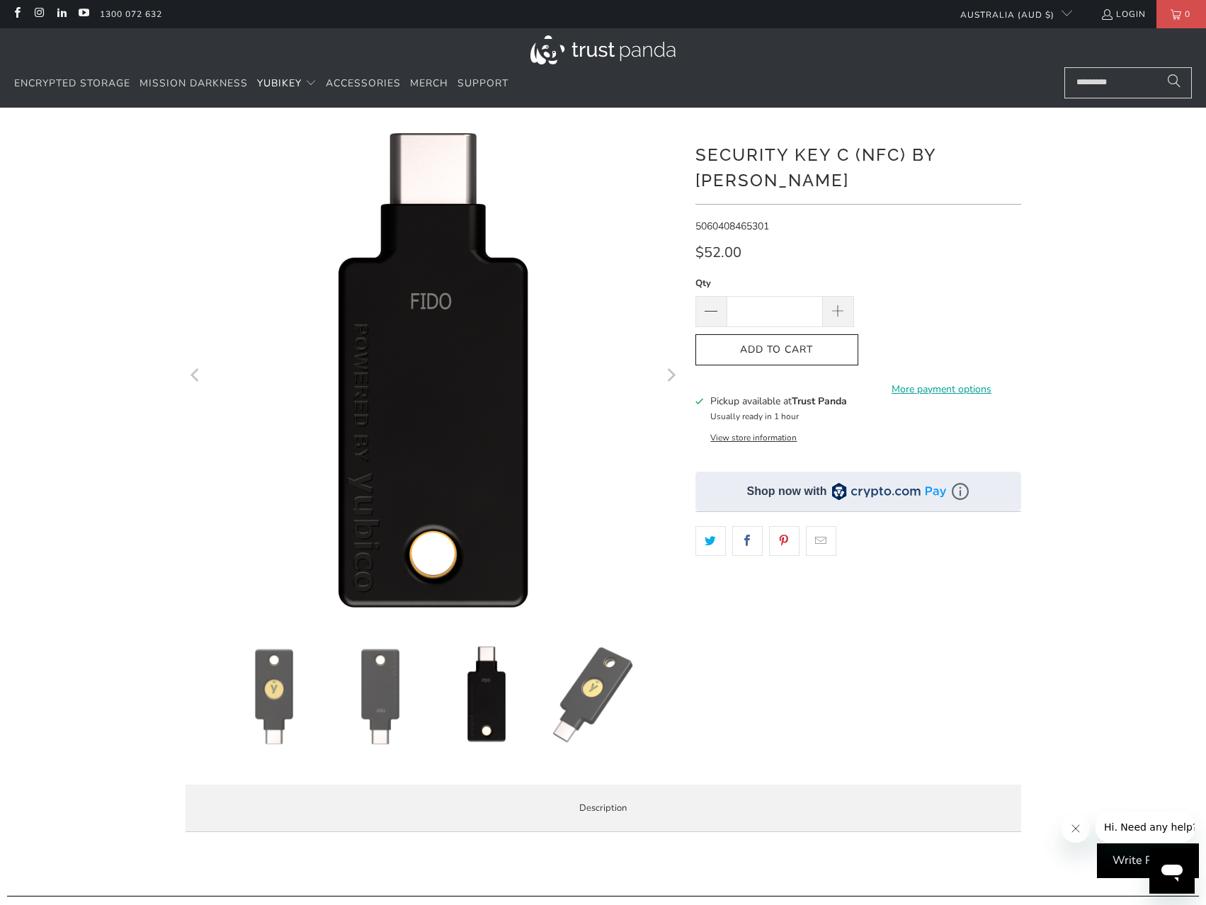
click at [389, 715] on img at bounding box center [380, 695] width 99 height 99
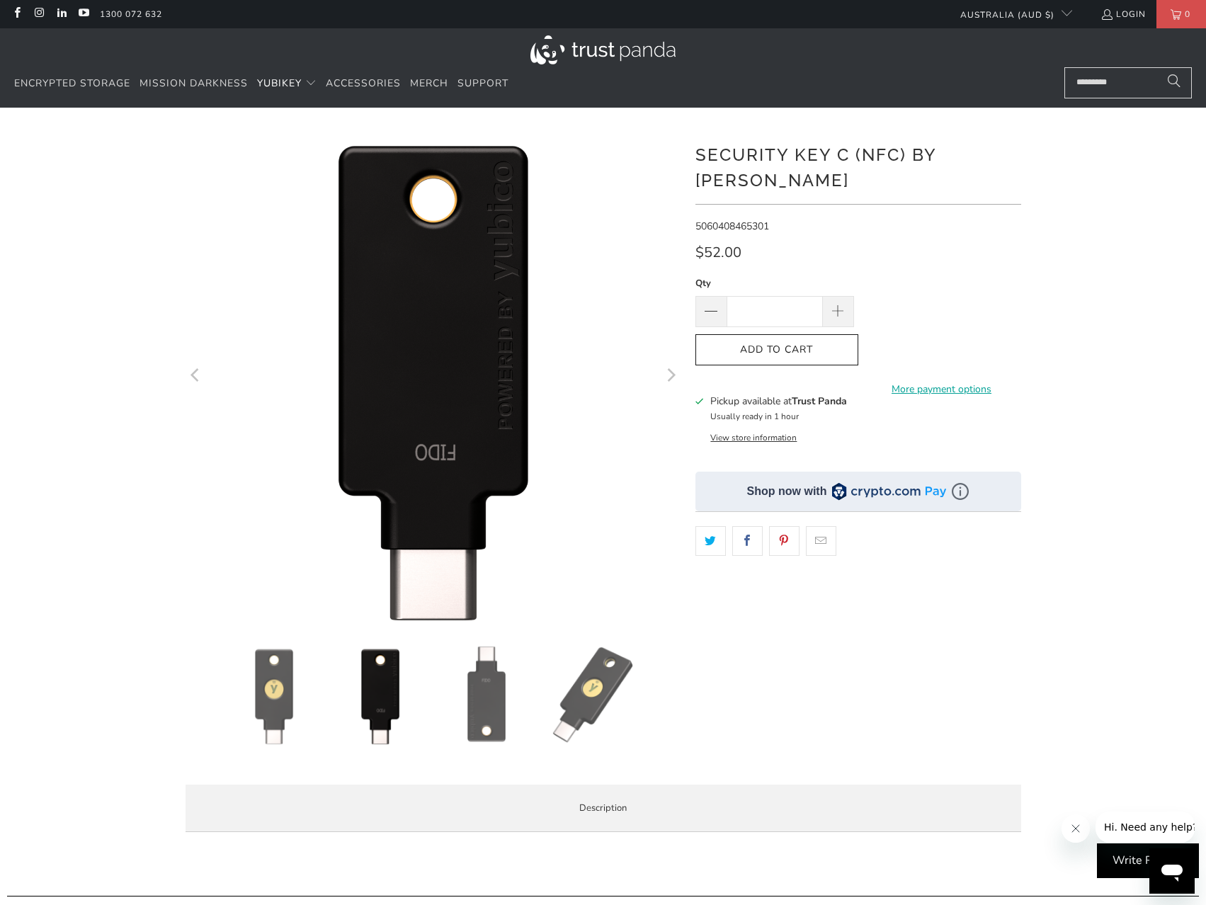
click at [282, 703] on img at bounding box center [274, 695] width 99 height 99
